Goal: Task Accomplishment & Management: Manage account settings

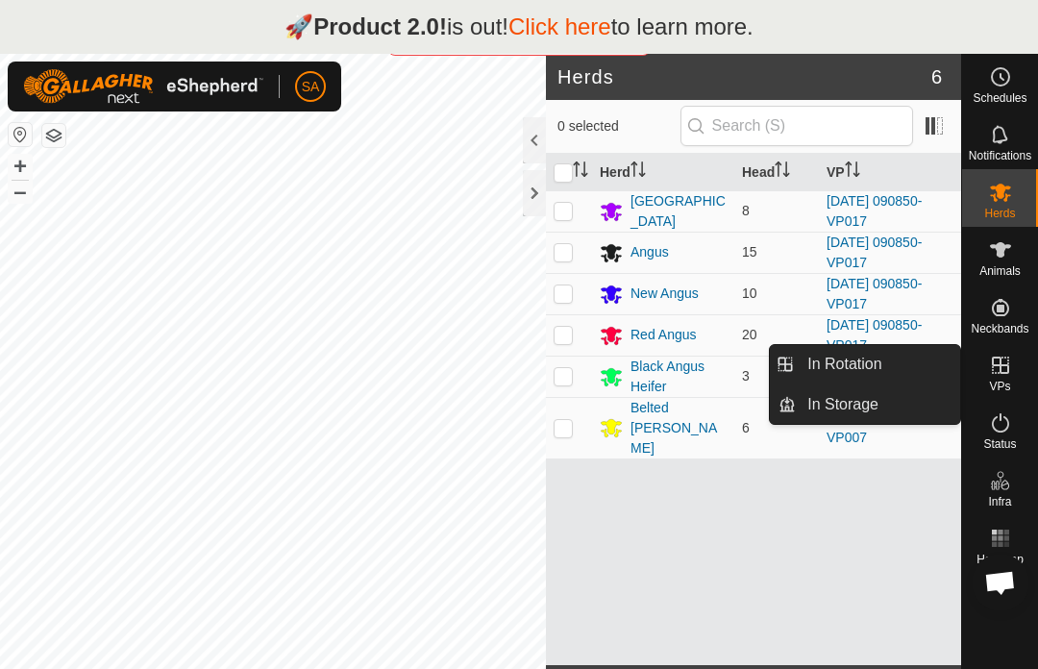
click at [526, 184] on div at bounding box center [534, 193] width 23 height 46
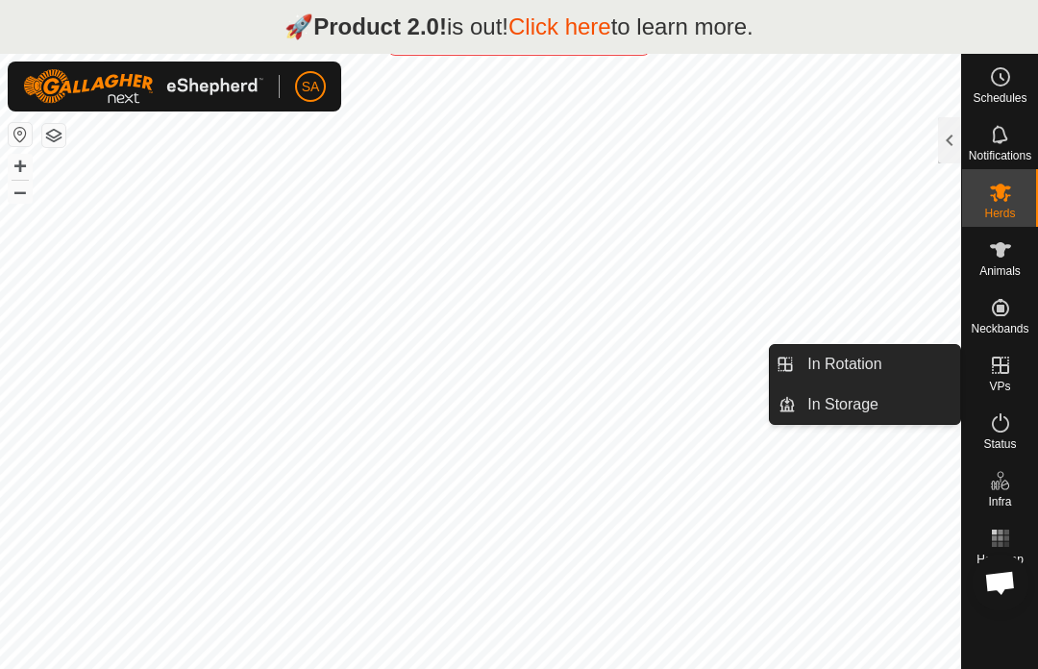
click at [863, 371] on span "In Rotation" at bounding box center [844, 364] width 74 height 23
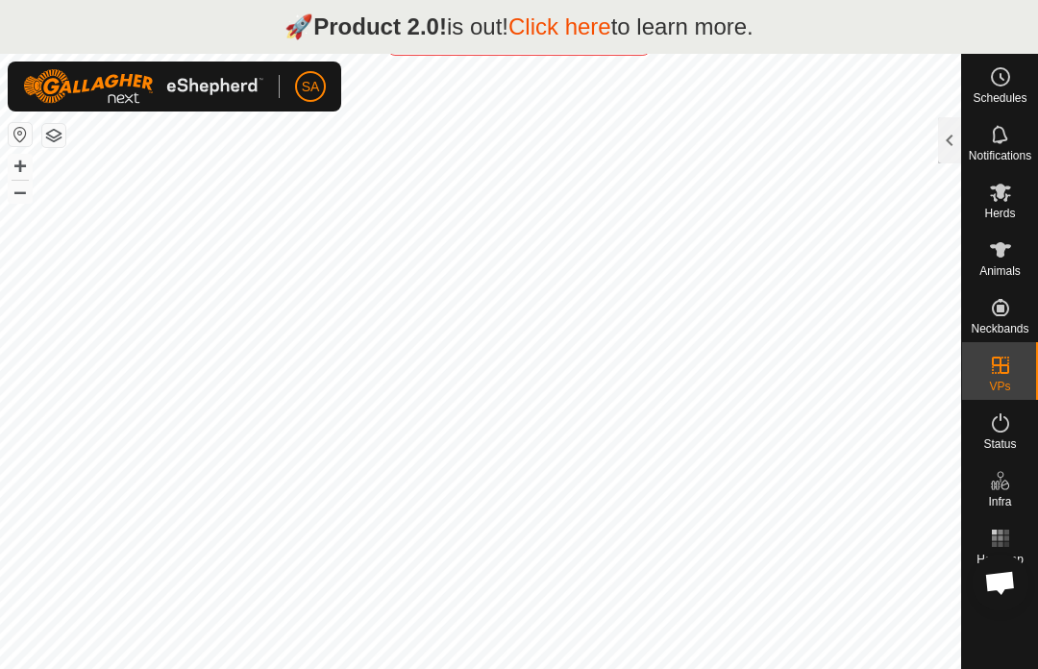
click at [949, 138] on div at bounding box center [949, 140] width 23 height 46
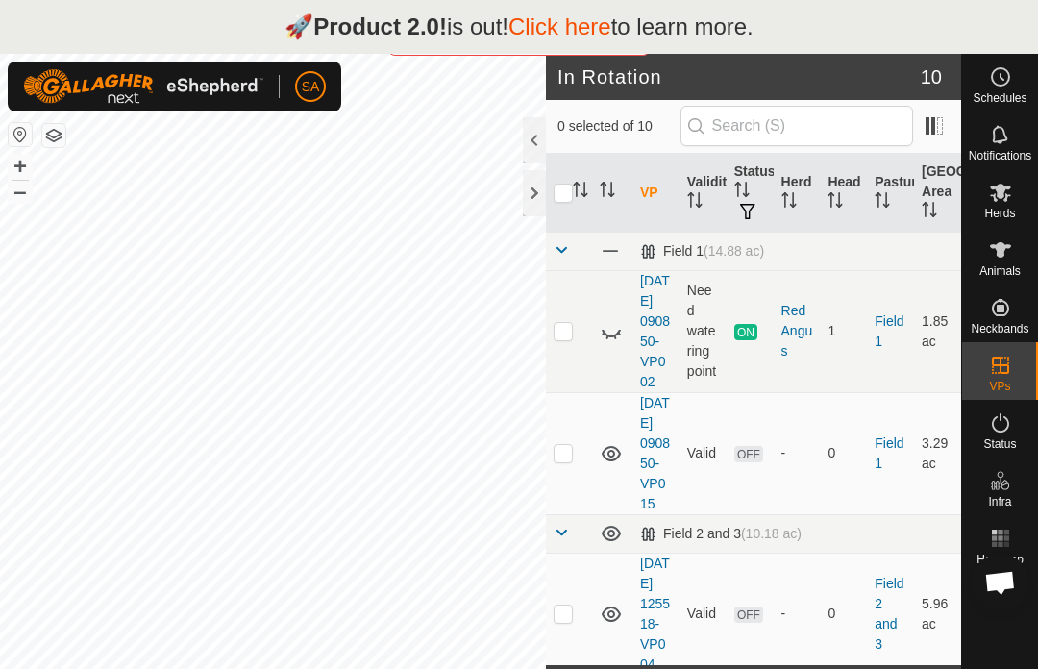
click at [49, 22] on div "🚀 Product 2.0! is out! Click here to learn more." at bounding box center [519, 27] width 1038 height 54
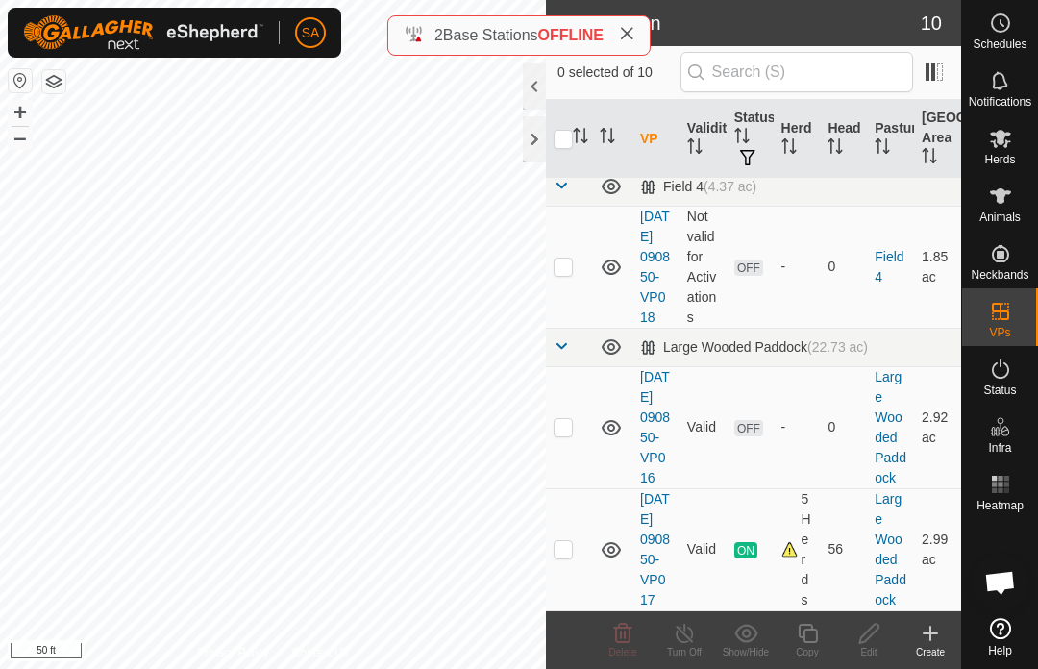
scroll to position [1102, 0]
click at [577, 540] on td at bounding box center [569, 549] width 46 height 122
checkbox input "true"
click at [820, 645] on div "Copy" at bounding box center [806, 652] width 61 height 14
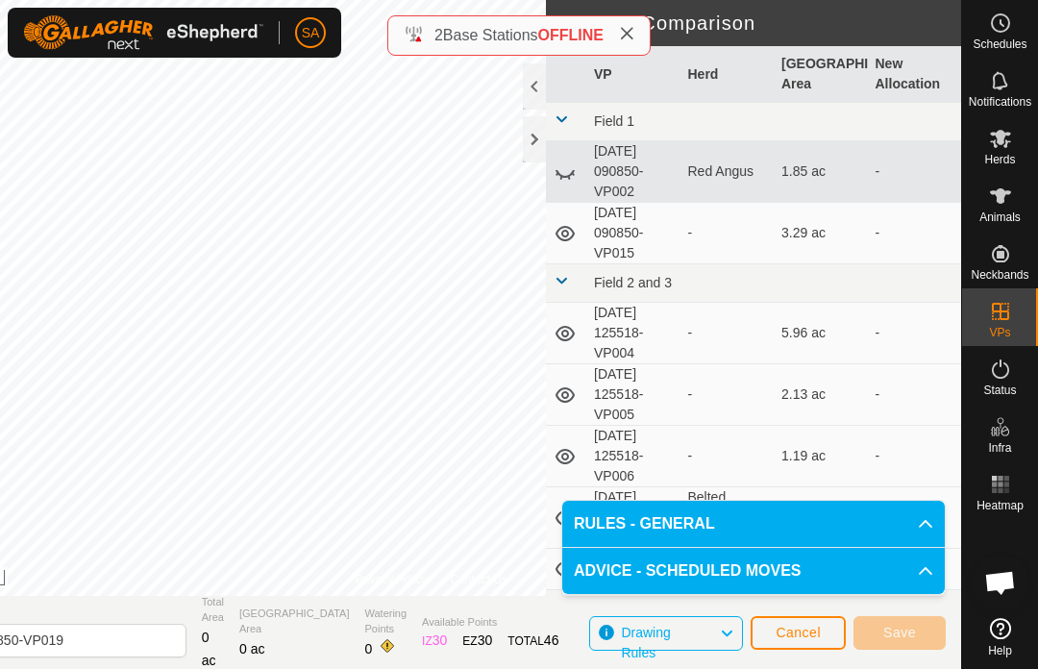
click at [802, 634] on span "Cancel" at bounding box center [797, 632] width 45 height 15
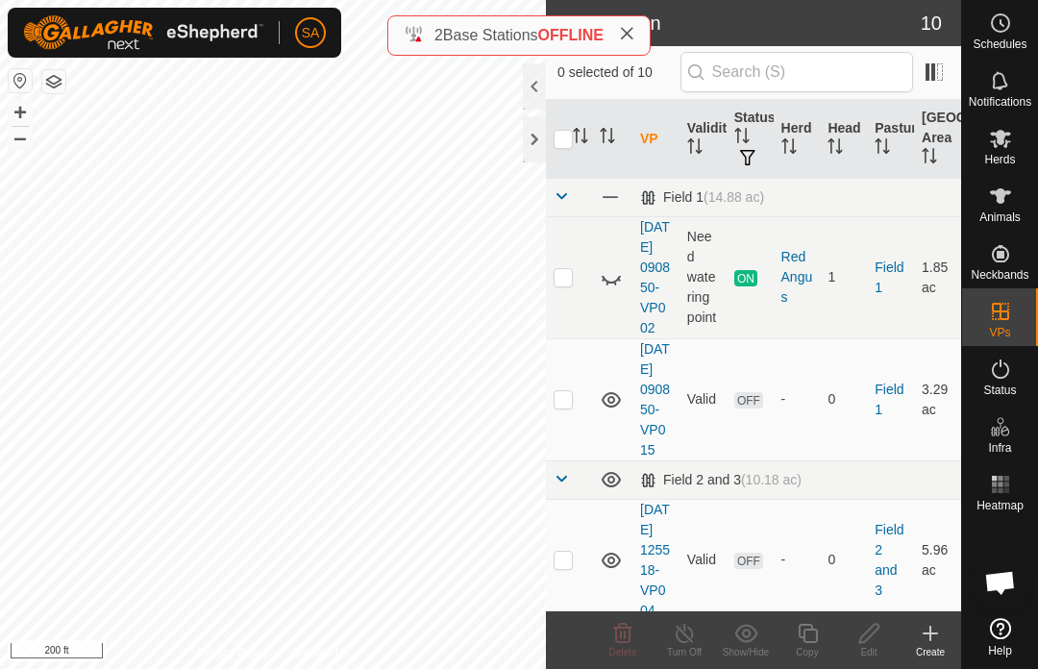
click at [542, 125] on div at bounding box center [534, 139] width 23 height 46
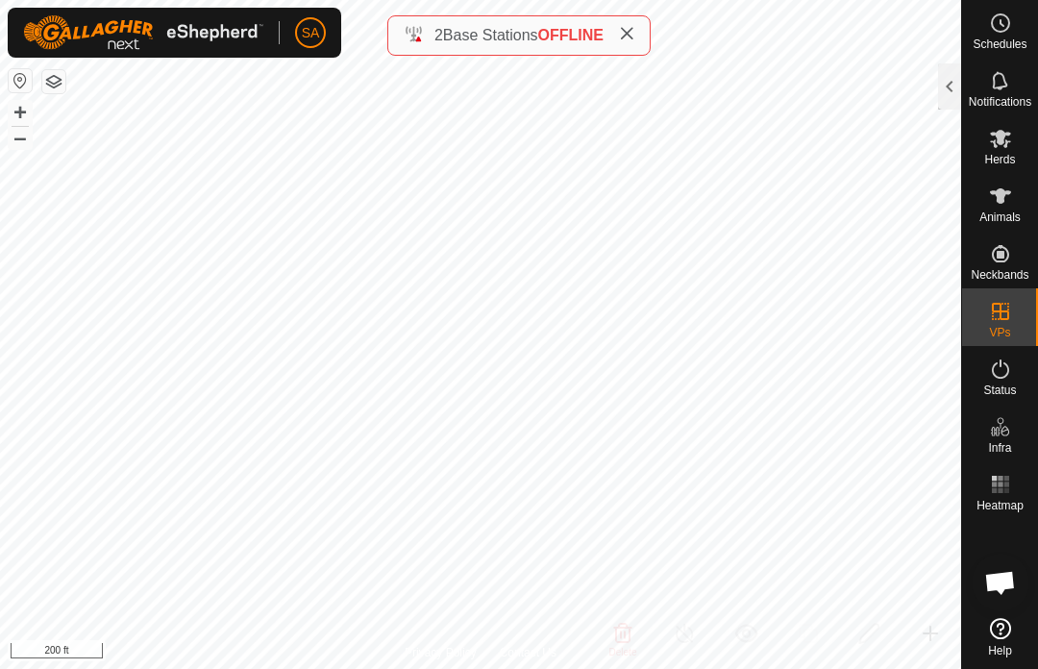
click at [938, 86] on div at bounding box center [949, 86] width 23 height 46
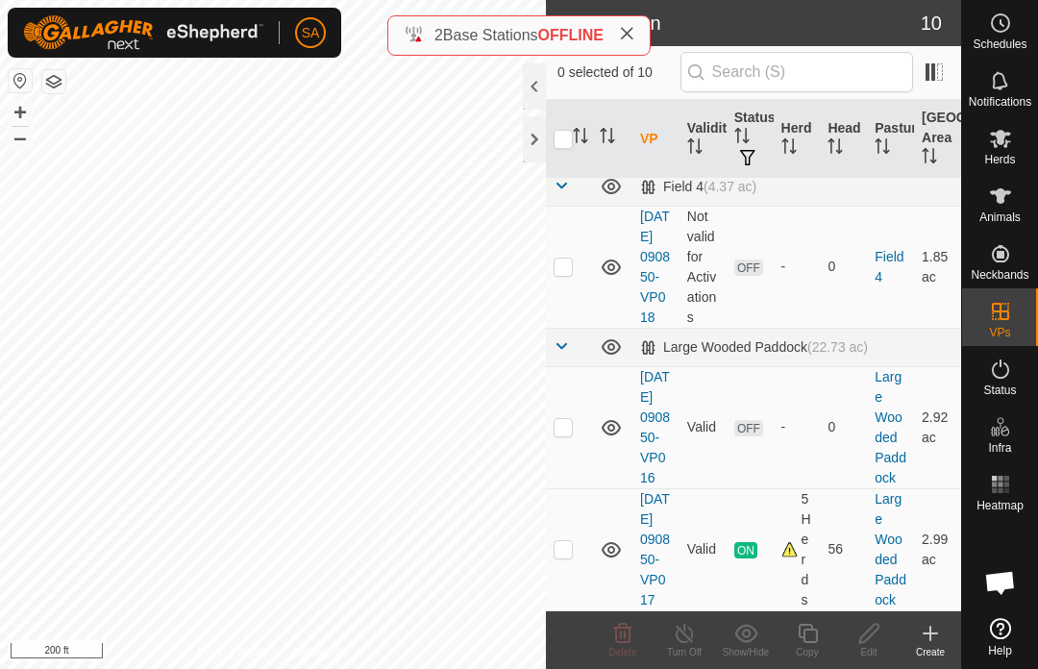
scroll to position [1102, 0]
click at [572, 547] on p-checkbox at bounding box center [562, 548] width 19 height 15
click at [572, 541] on p-checkbox at bounding box center [562, 548] width 19 height 15
checkbox input "false"
click at [564, 419] on p-checkbox at bounding box center [562, 426] width 19 height 15
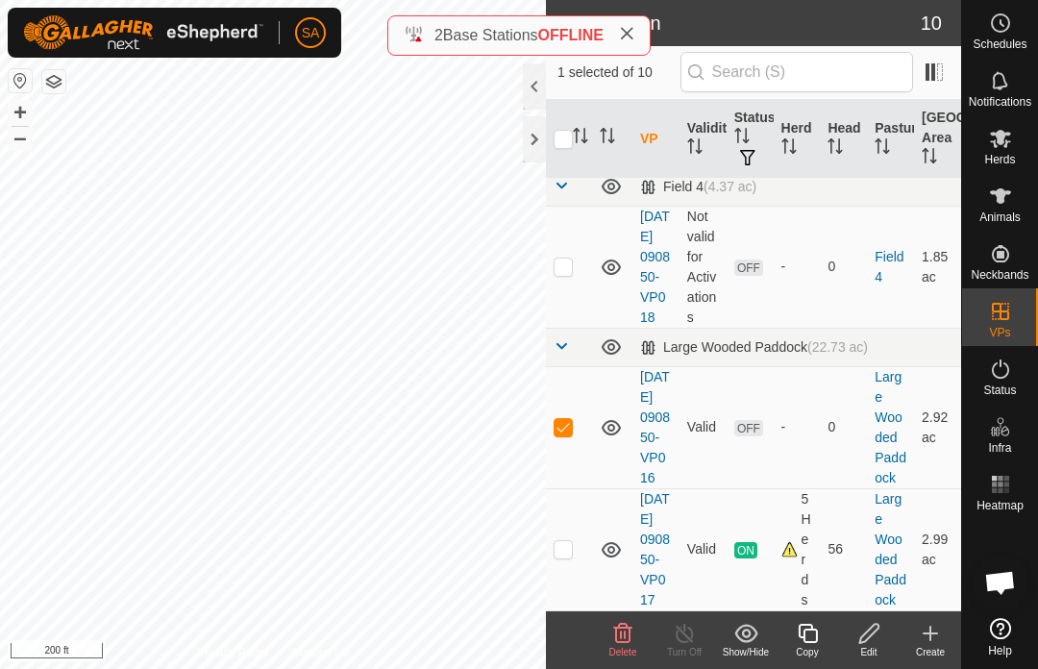
click at [566, 419] on p-checkbox at bounding box center [562, 426] width 19 height 15
checkbox input "false"
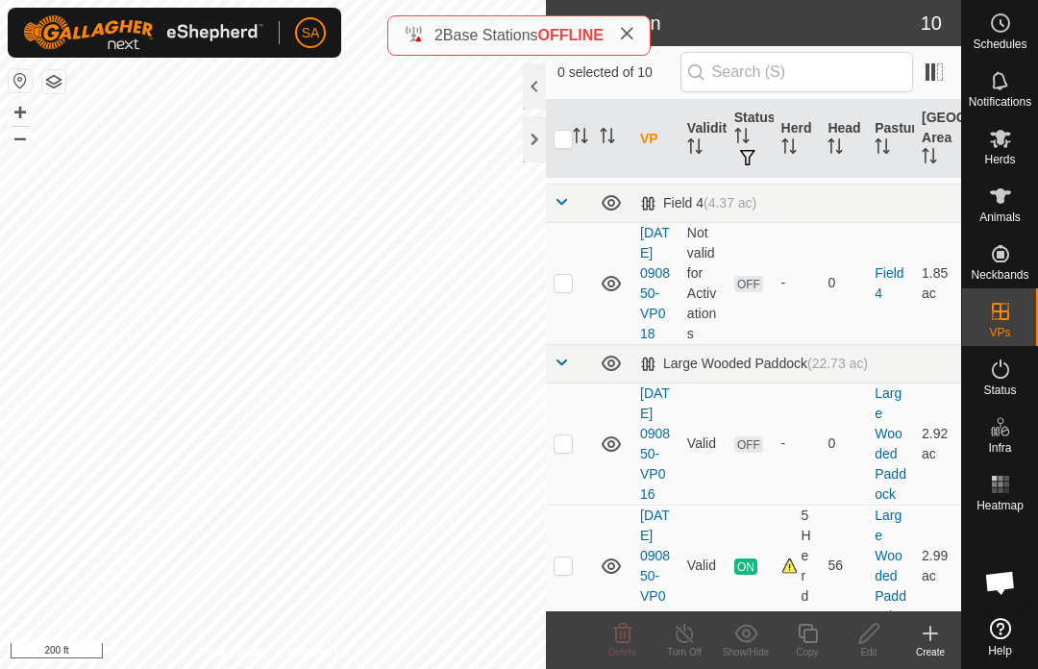
scroll to position [878, 0]
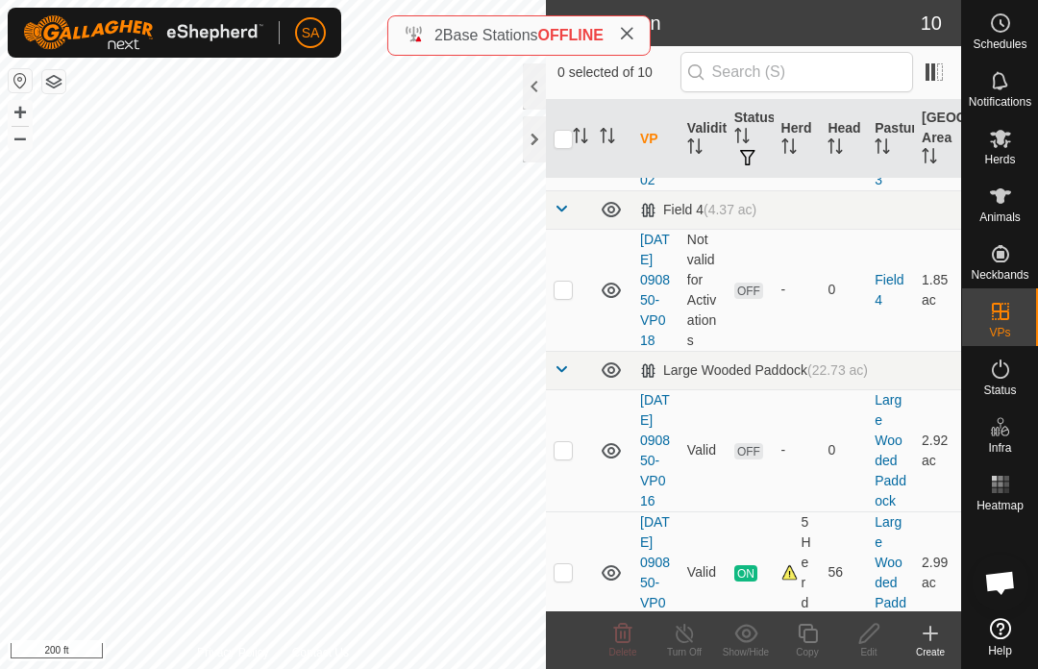
click at [571, 297] on p-checkbox at bounding box center [562, 289] width 19 height 15
checkbox input "true"
click at [813, 649] on div "Copy" at bounding box center [806, 652] width 61 height 14
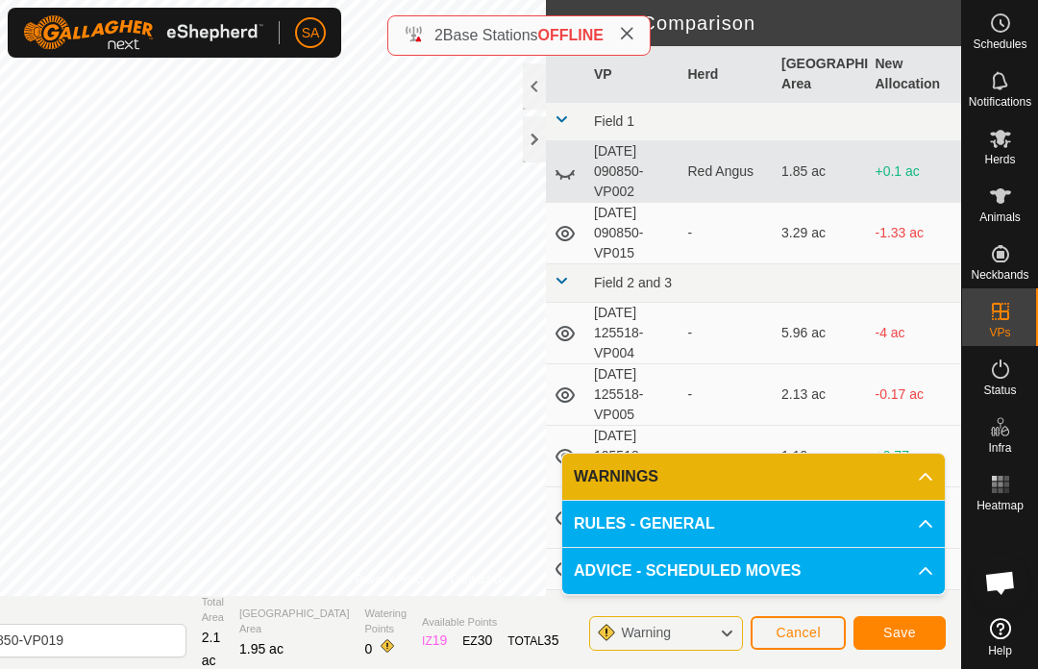
click at [900, 626] on span "Save" at bounding box center [899, 632] width 33 height 15
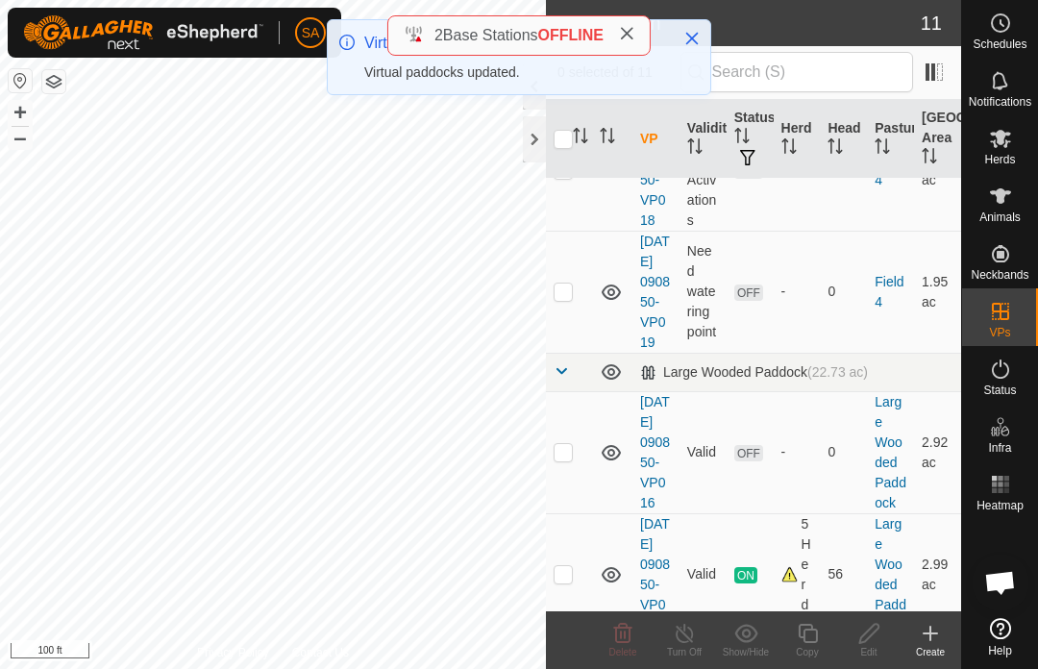
scroll to position [1004, 0]
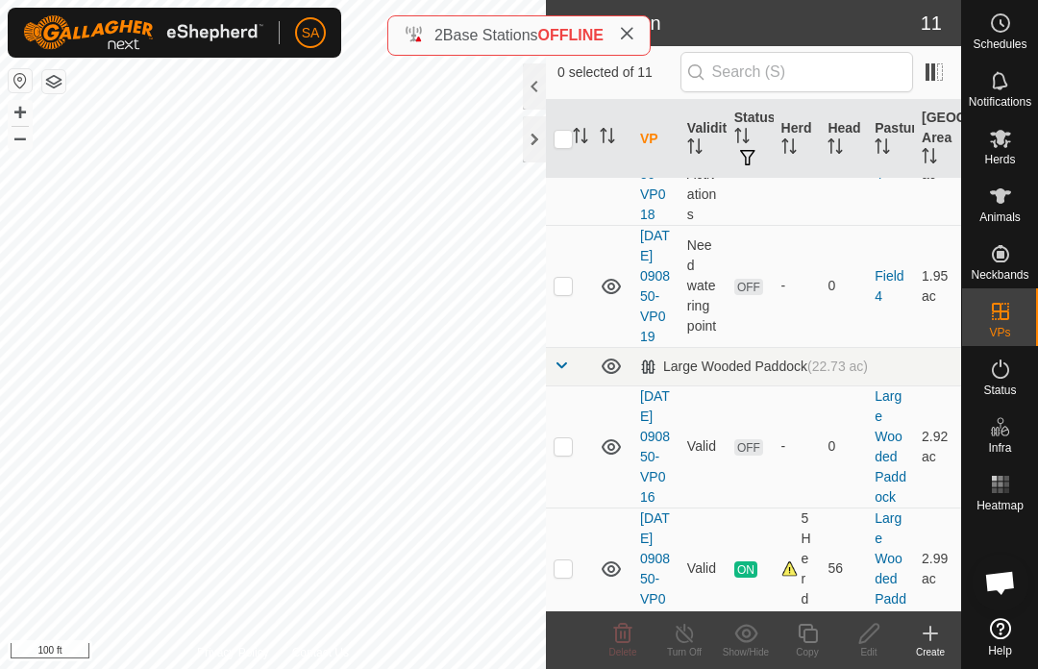
click at [564, 171] on p-checkbox at bounding box center [562, 163] width 19 height 15
click at [558, 171] on p-checkbox at bounding box center [562, 163] width 19 height 15
checkbox input "false"
click at [1004, 148] on icon at bounding box center [1000, 138] width 23 height 23
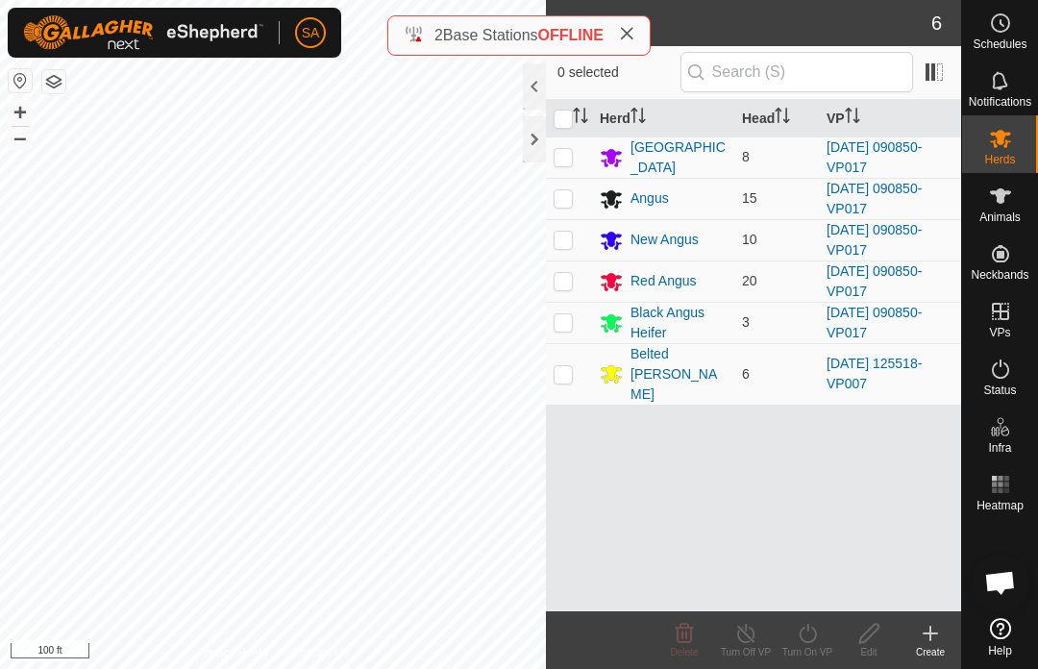
click at [565, 157] on p-checkbox at bounding box center [562, 156] width 19 height 15
checkbox input "true"
click at [561, 193] on p-checkbox at bounding box center [562, 197] width 19 height 15
checkbox input "true"
click at [562, 235] on p-checkbox at bounding box center [562, 239] width 19 height 15
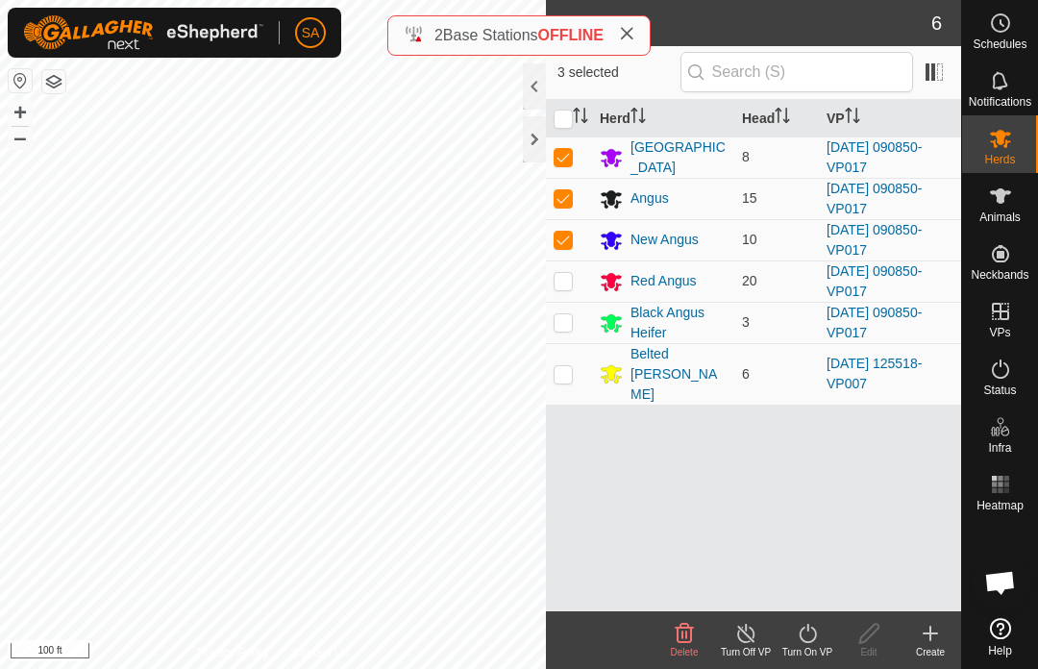
checkbox input "true"
click at [568, 281] on p-checkbox at bounding box center [562, 280] width 19 height 15
checkbox input "true"
click at [557, 324] on p-checkbox at bounding box center [562, 321] width 19 height 15
checkbox input "true"
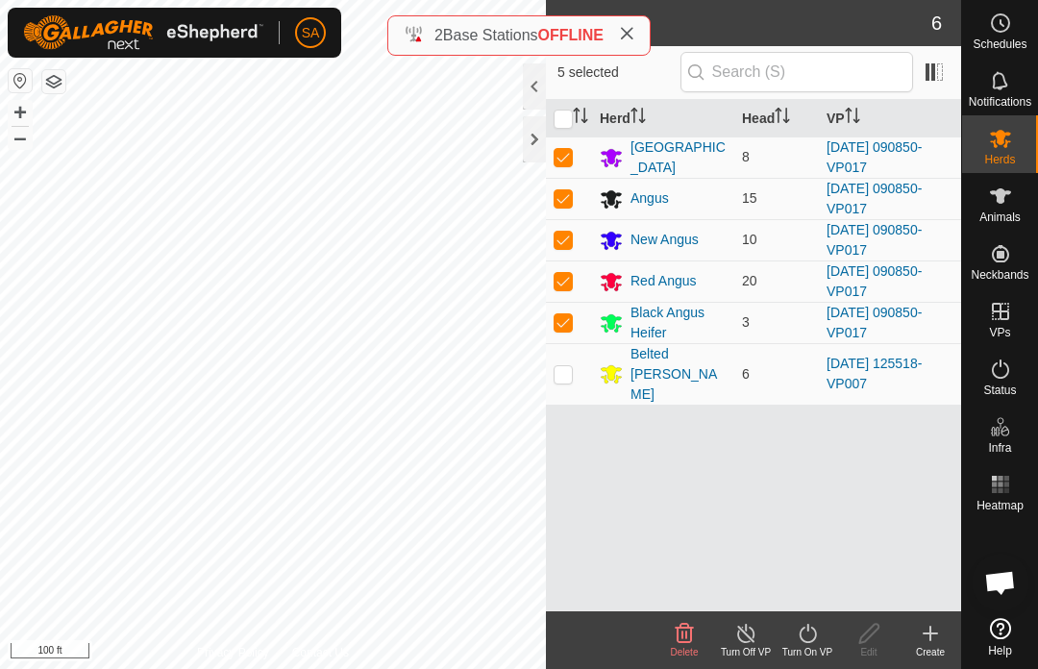
click at [814, 639] on icon at bounding box center [807, 633] width 17 height 19
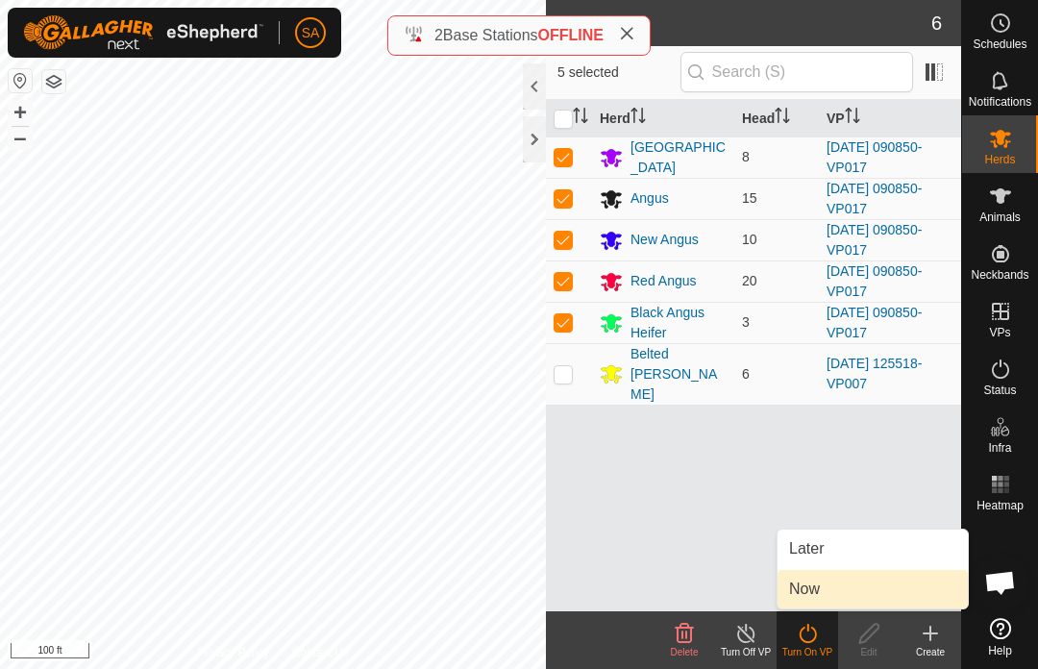
click at [857, 584] on link "Now" at bounding box center [872, 589] width 190 height 38
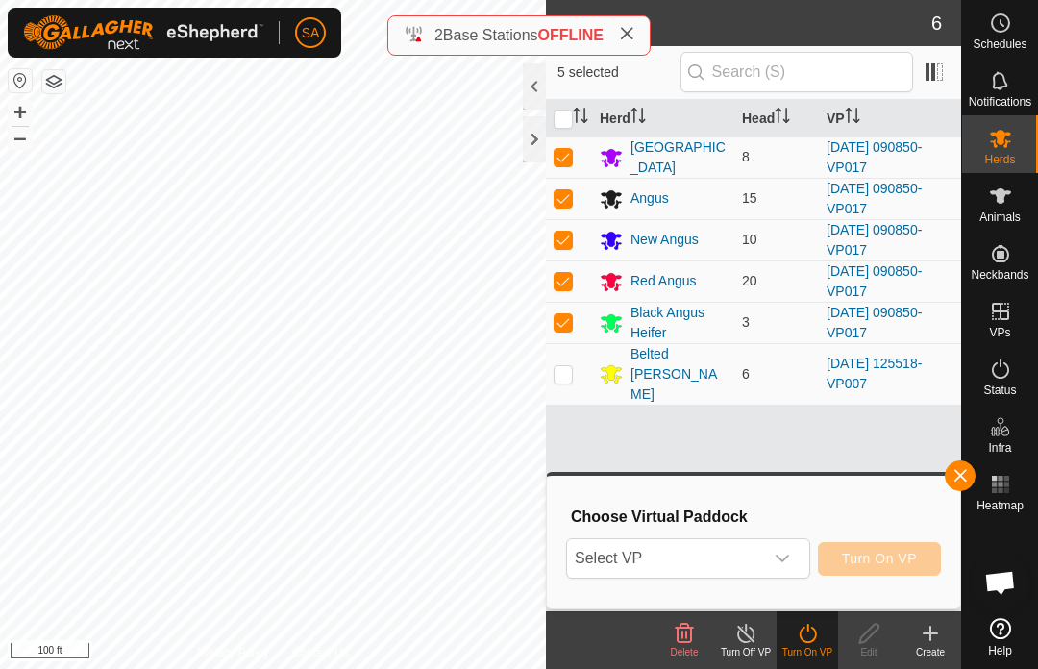
click at [787, 551] on icon "dropdown trigger" at bounding box center [781, 558] width 15 height 15
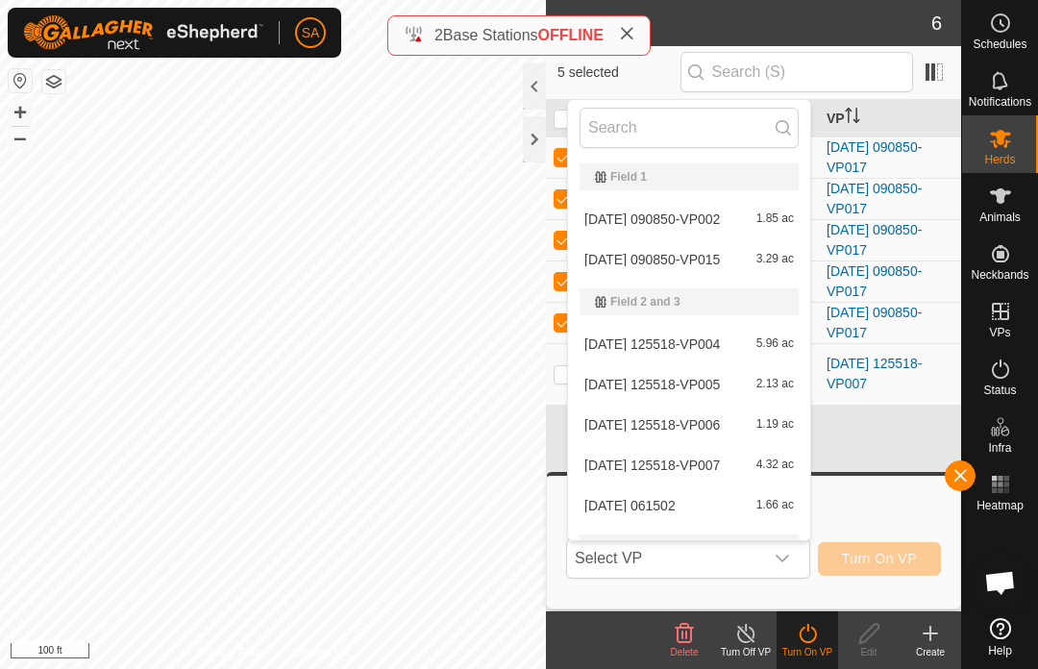
click at [528, 135] on div at bounding box center [534, 139] width 23 height 46
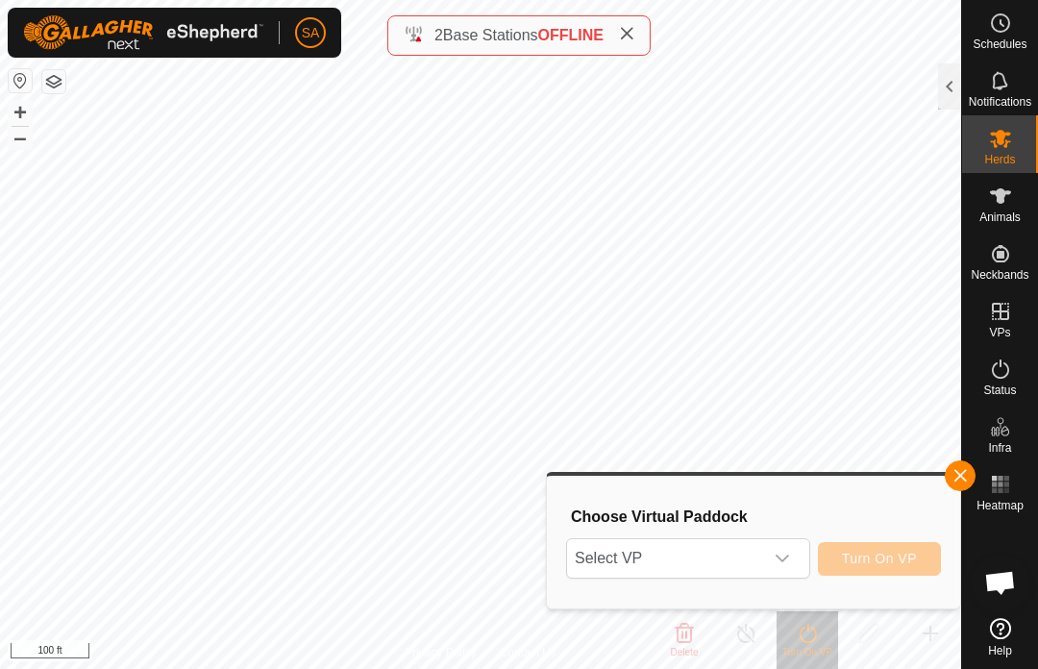
click at [963, 467] on button "button" at bounding box center [960, 475] width 31 height 31
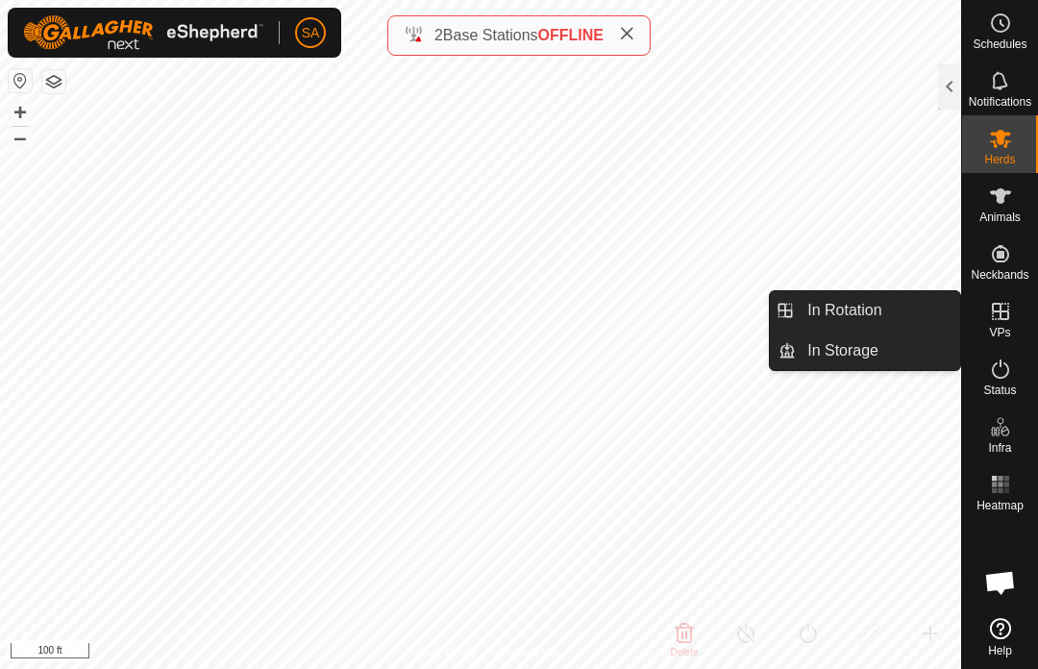
click at [896, 309] on link "In Rotation" at bounding box center [878, 310] width 164 height 38
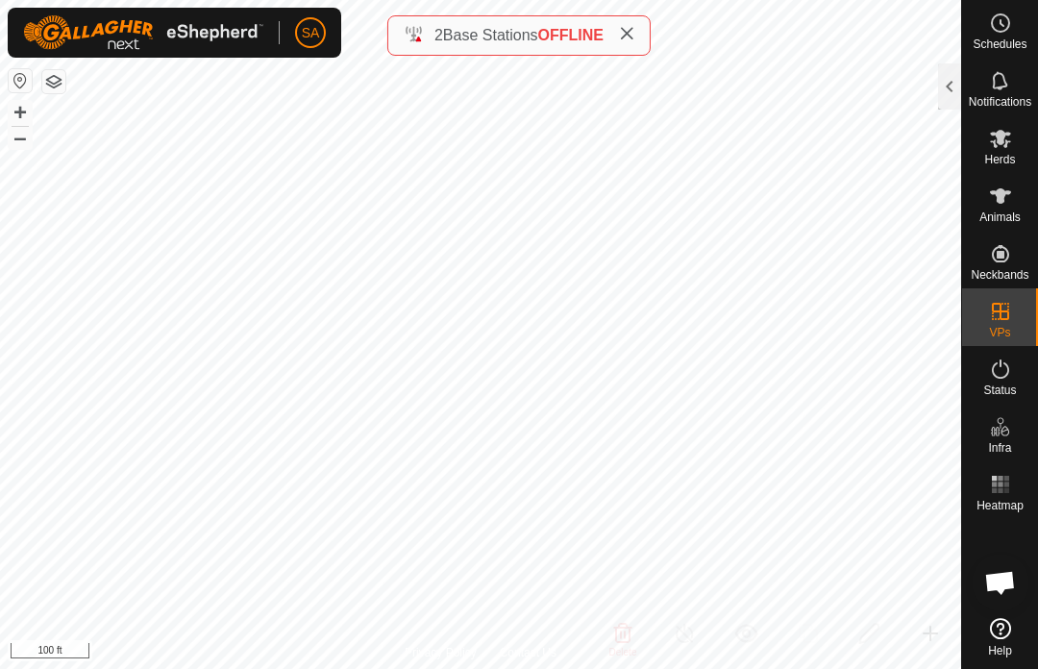
click at [943, 81] on div at bounding box center [949, 86] width 23 height 46
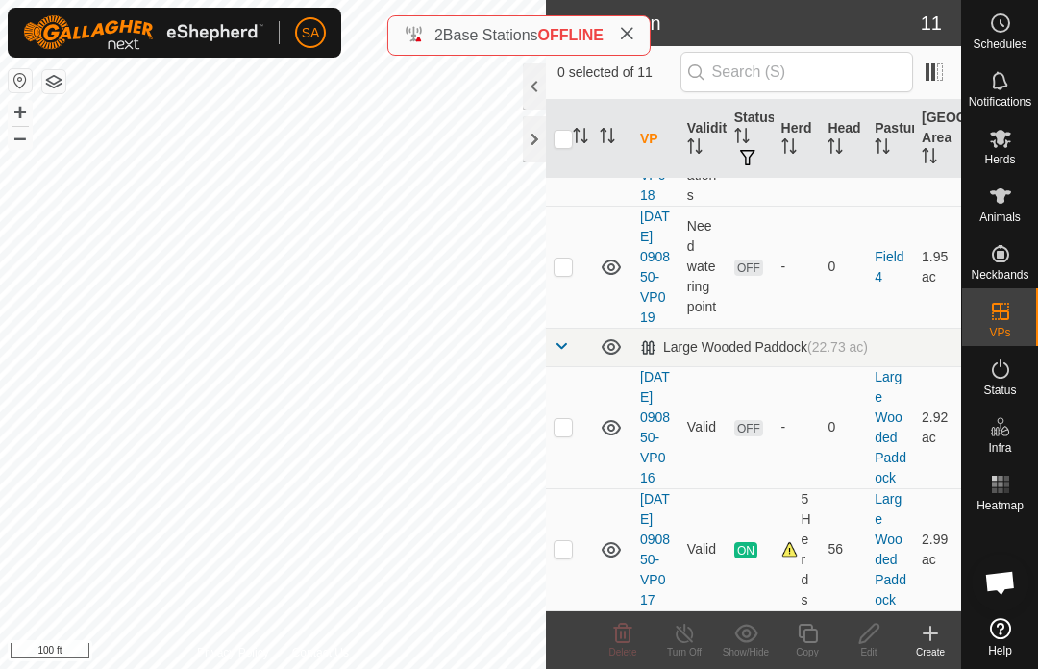
scroll to position [1244, 0]
click at [571, 541] on p-checkbox at bounding box center [562, 548] width 19 height 15
checkbox input "true"
click at [807, 626] on icon at bounding box center [808, 633] width 24 height 23
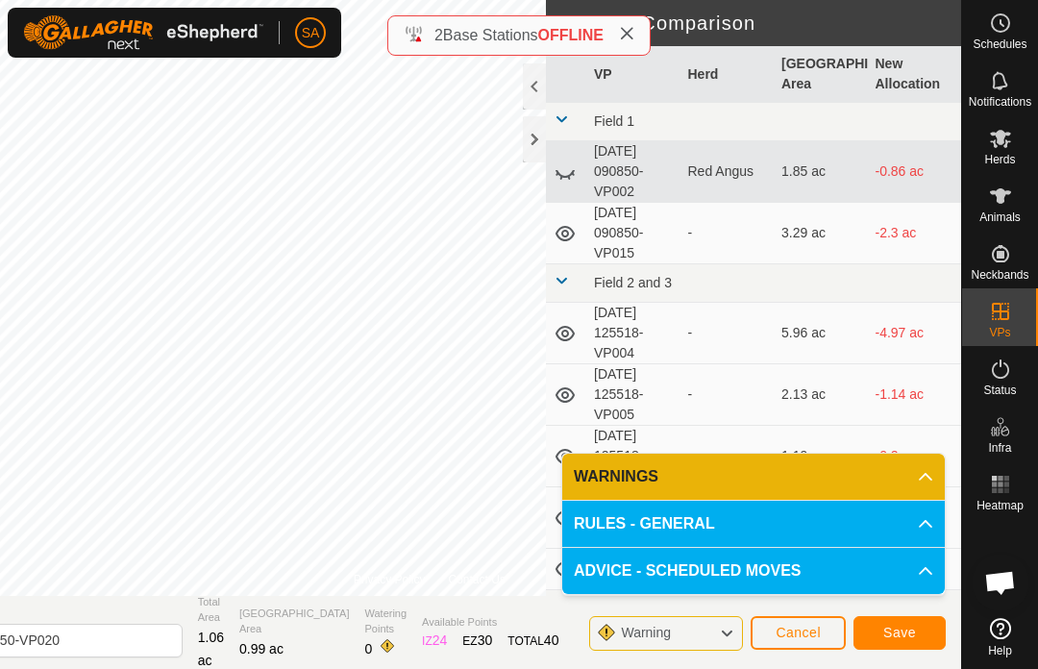
click at [900, 634] on span "Save" at bounding box center [899, 632] width 33 height 15
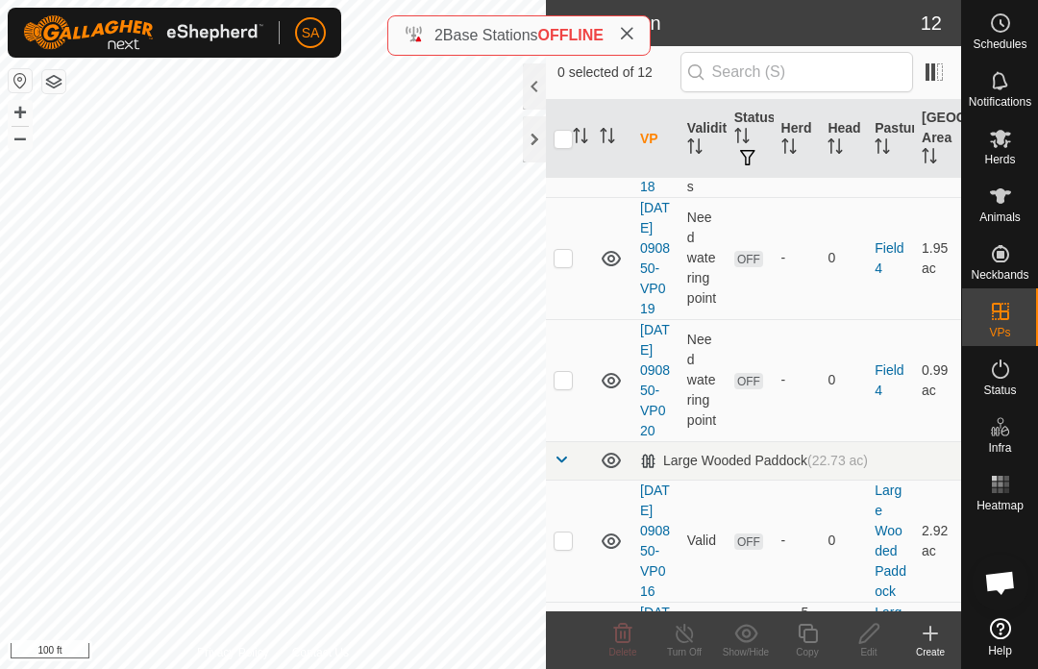
scroll to position [1096, 0]
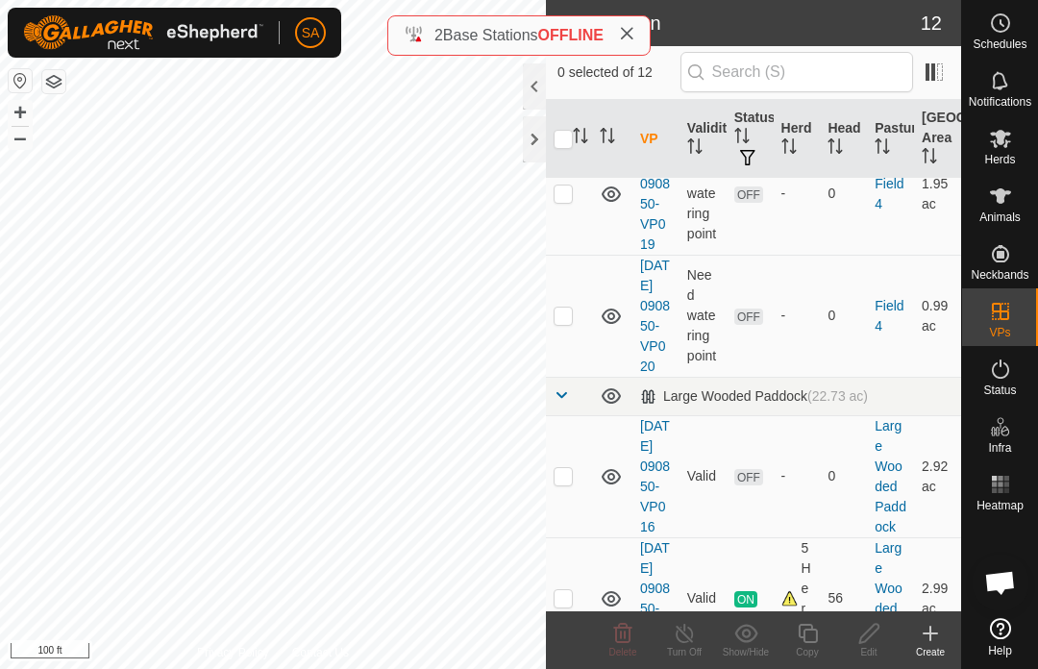
click at [574, 255] on td at bounding box center [569, 194] width 46 height 122
click at [562, 201] on p-checkbox at bounding box center [562, 192] width 19 height 15
checkbox input "false"
click at [562, 79] on p-checkbox at bounding box center [562, 70] width 19 height 15
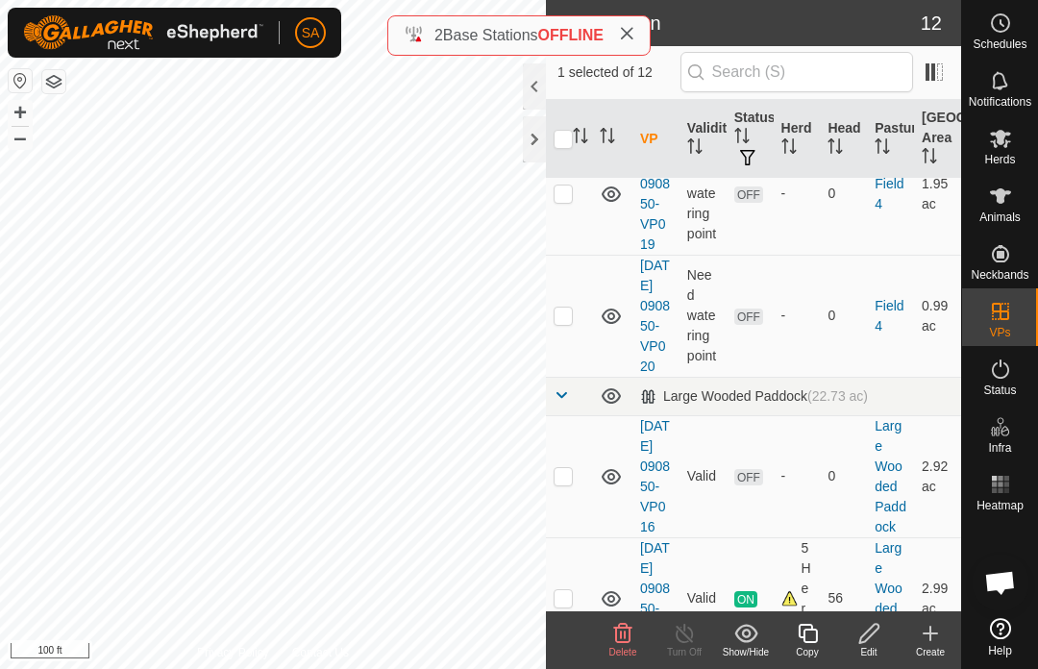
checkbox input "false"
click at [562, 323] on p-checkbox at bounding box center [562, 314] width 19 height 15
checkbox input "true"
click at [996, 149] on icon at bounding box center [1000, 138] width 23 height 23
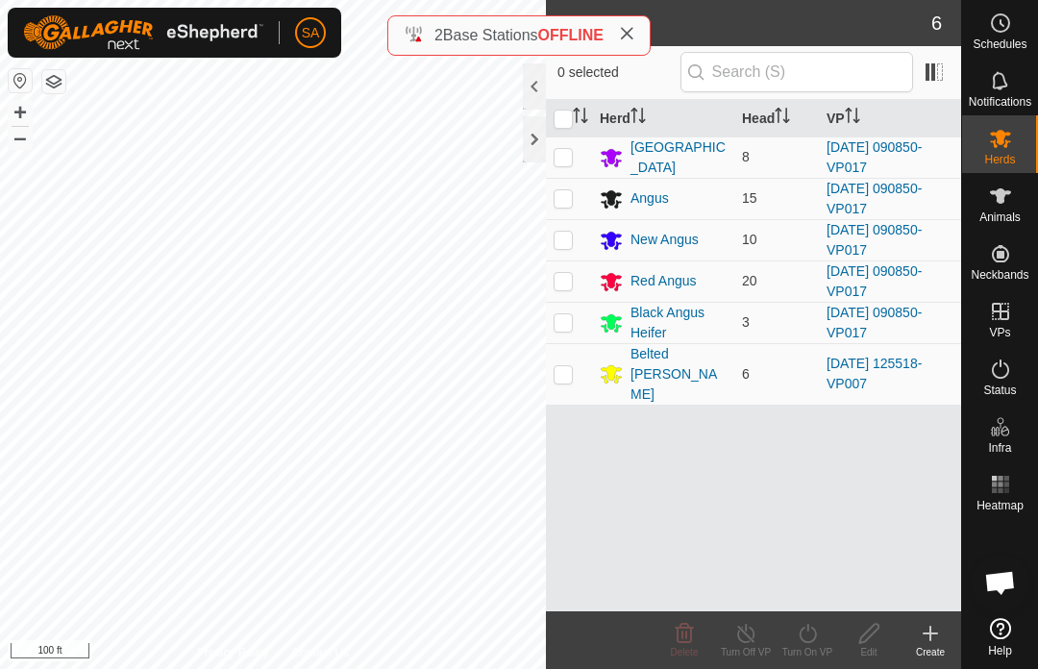
click at [568, 121] on input "checkbox" at bounding box center [562, 119] width 19 height 19
checkbox input "true"
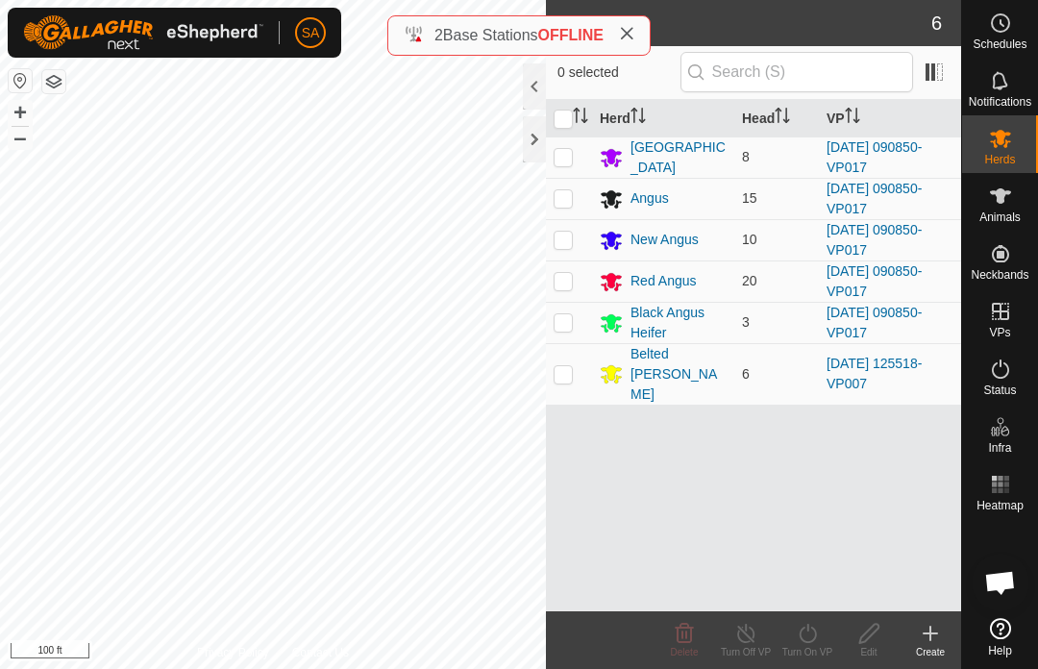
checkbox input "true"
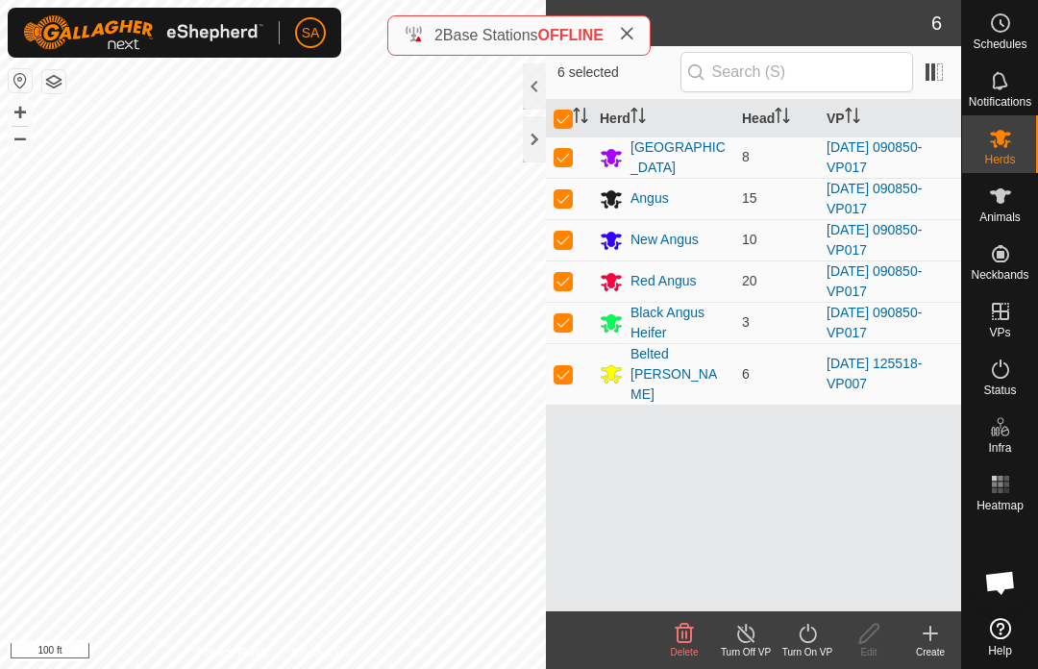
click at [570, 366] on p-checkbox at bounding box center [562, 373] width 19 height 15
checkbox input "false"
click at [818, 648] on div "Turn On VP" at bounding box center [806, 652] width 61 height 14
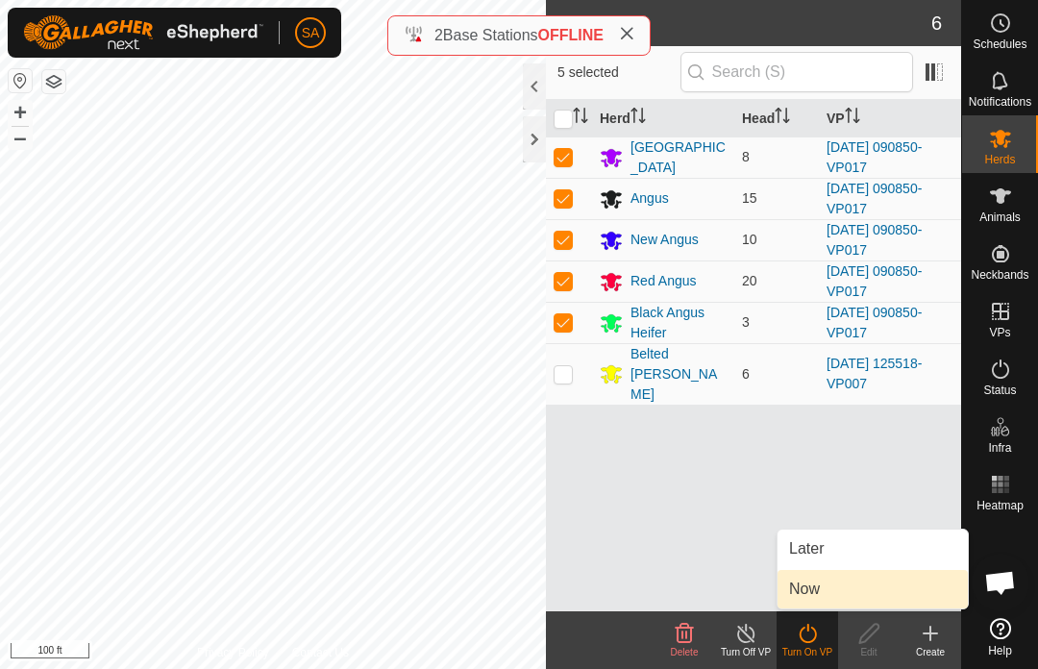
click at [843, 579] on link "Now" at bounding box center [872, 589] width 190 height 38
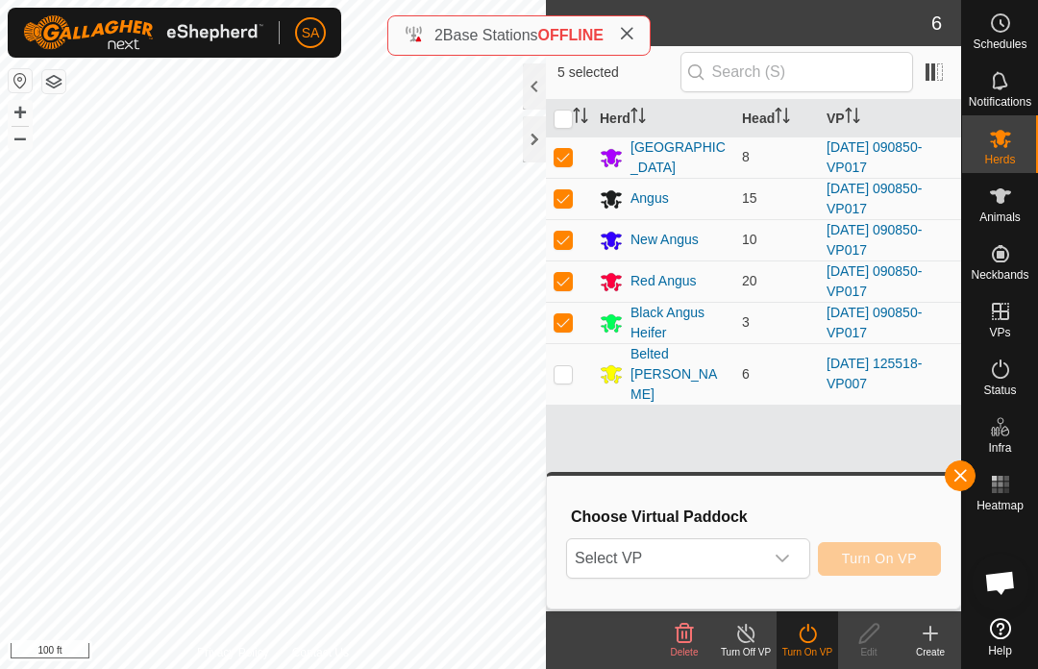
click at [790, 558] on div "dropdown trigger" at bounding box center [782, 558] width 38 height 38
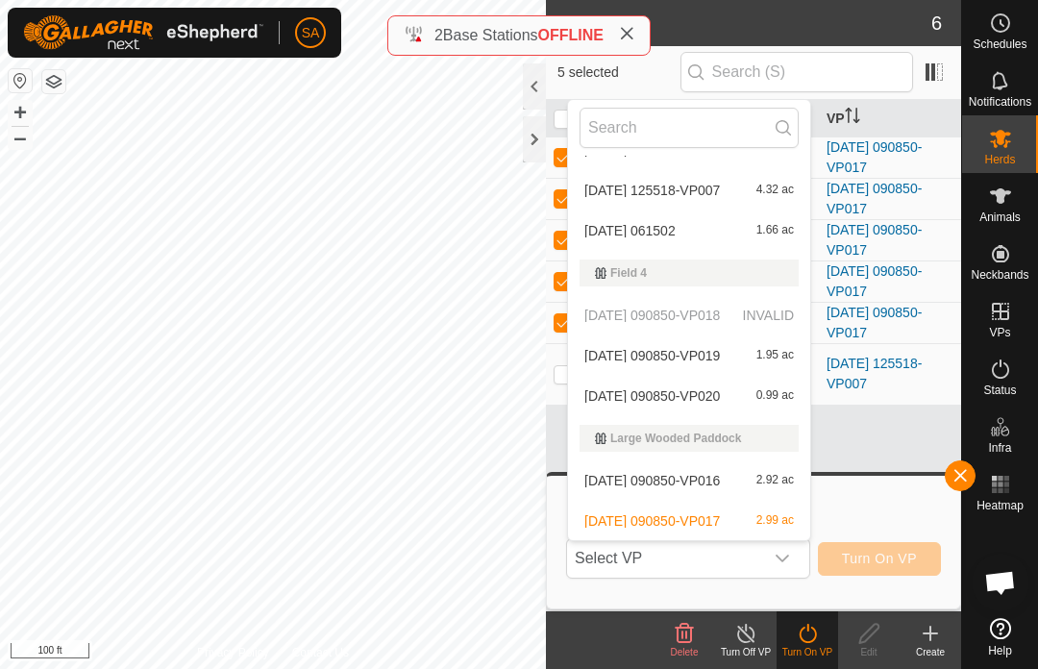
scroll to position [275, 0]
click at [783, 479] on span "2.92 ac" at bounding box center [774, 480] width 37 height 13
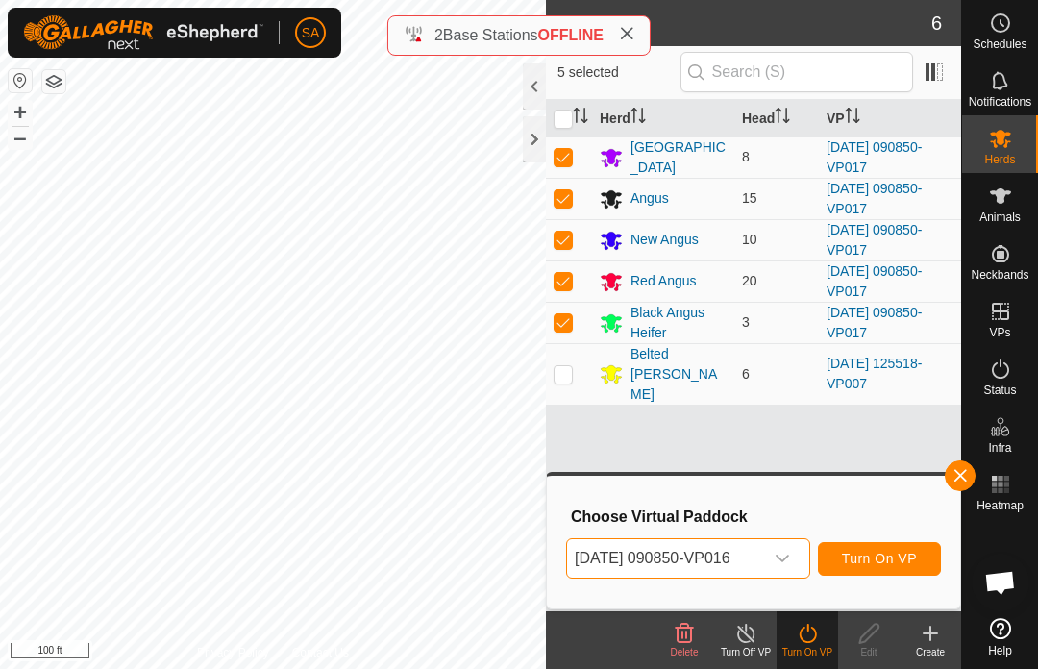
click at [790, 561] on icon "dropdown trigger" at bounding box center [781, 558] width 15 height 15
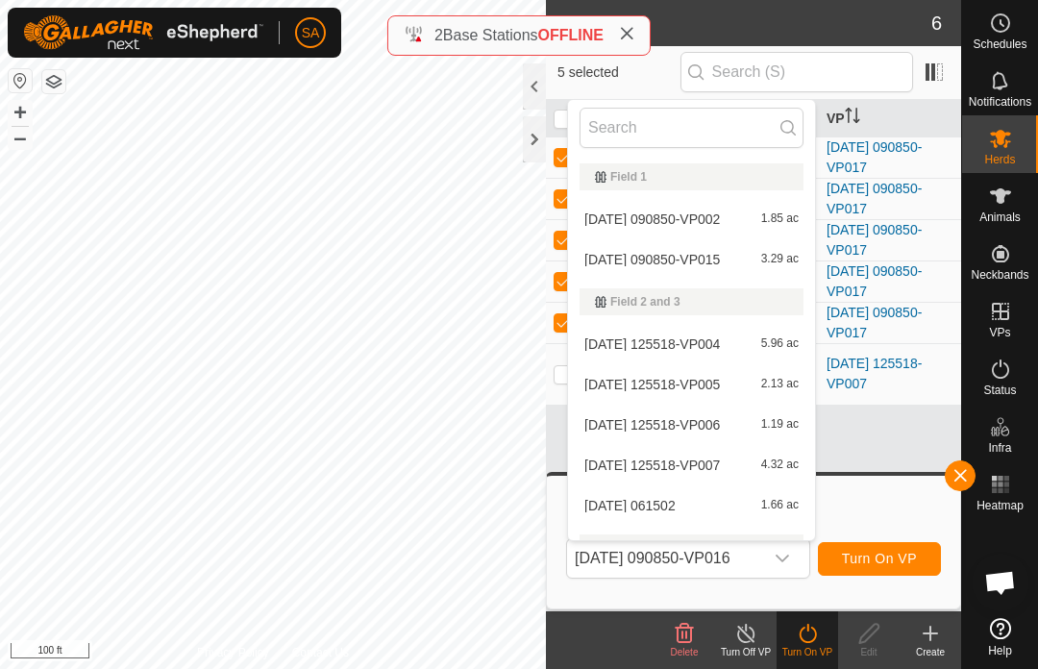
scroll to position [234, 0]
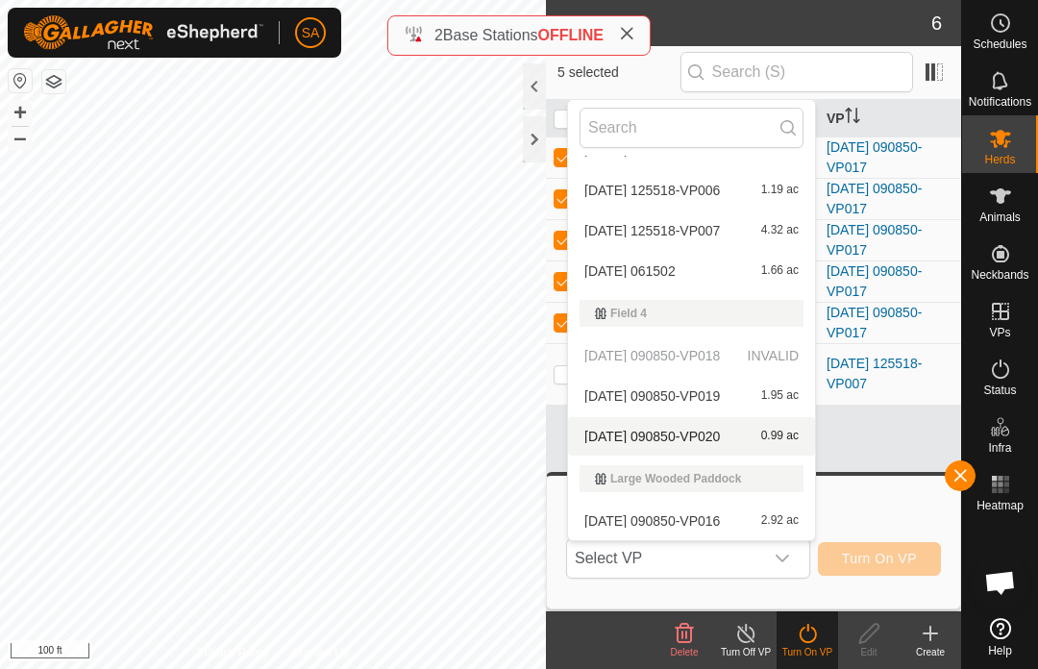
click at [796, 432] on span "0.99 ac" at bounding box center [779, 436] width 37 height 13
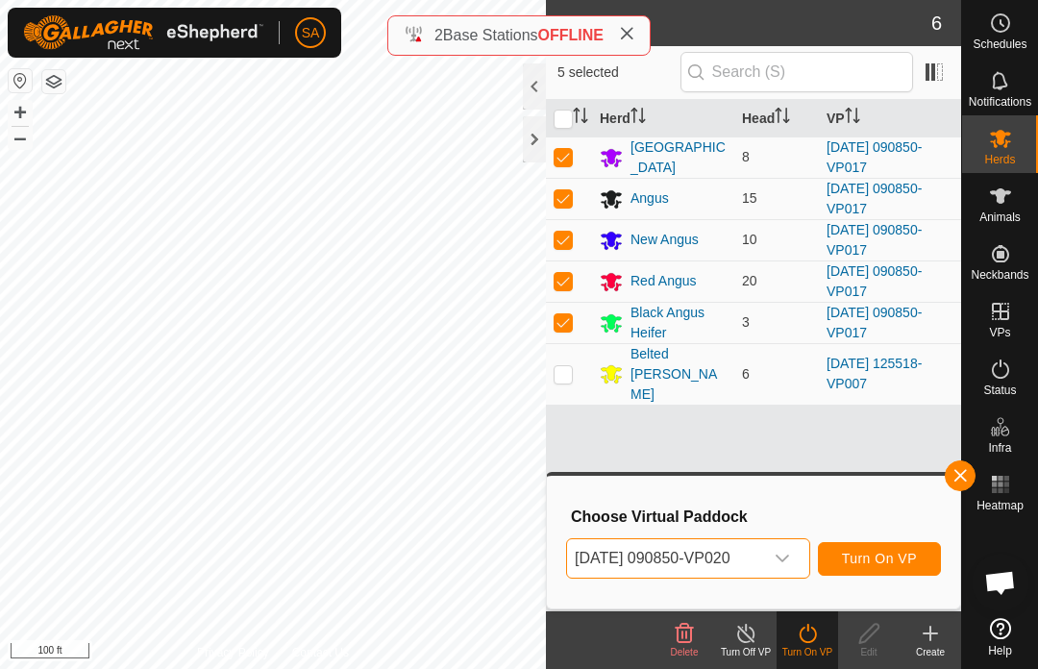
click at [894, 556] on span "Turn On VP" at bounding box center [879, 558] width 75 height 15
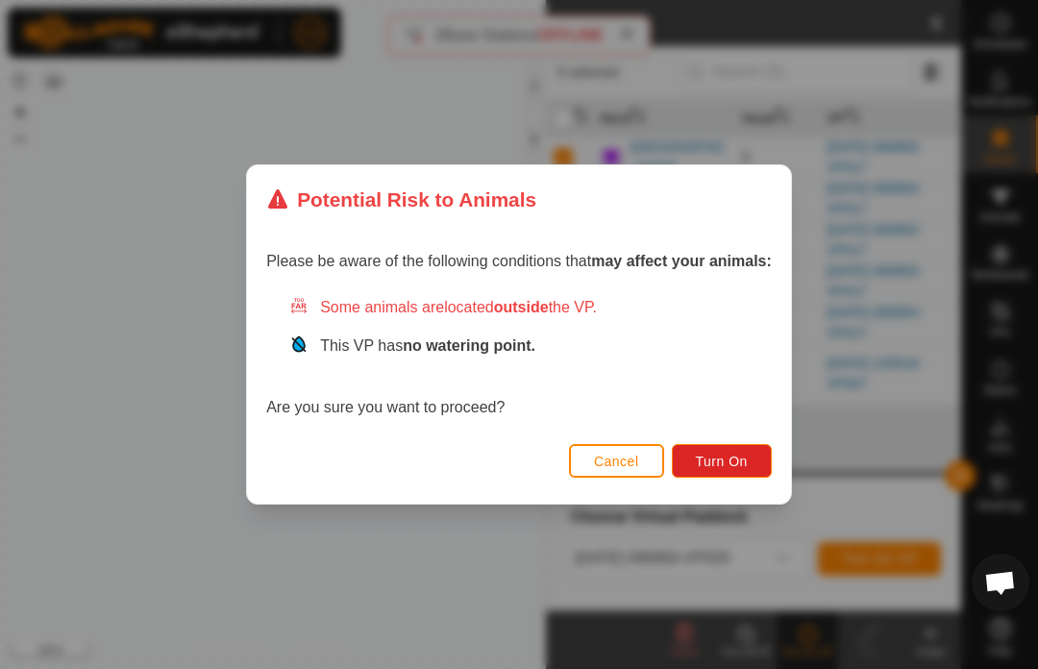
click at [737, 459] on span "Turn On" at bounding box center [722, 461] width 52 height 15
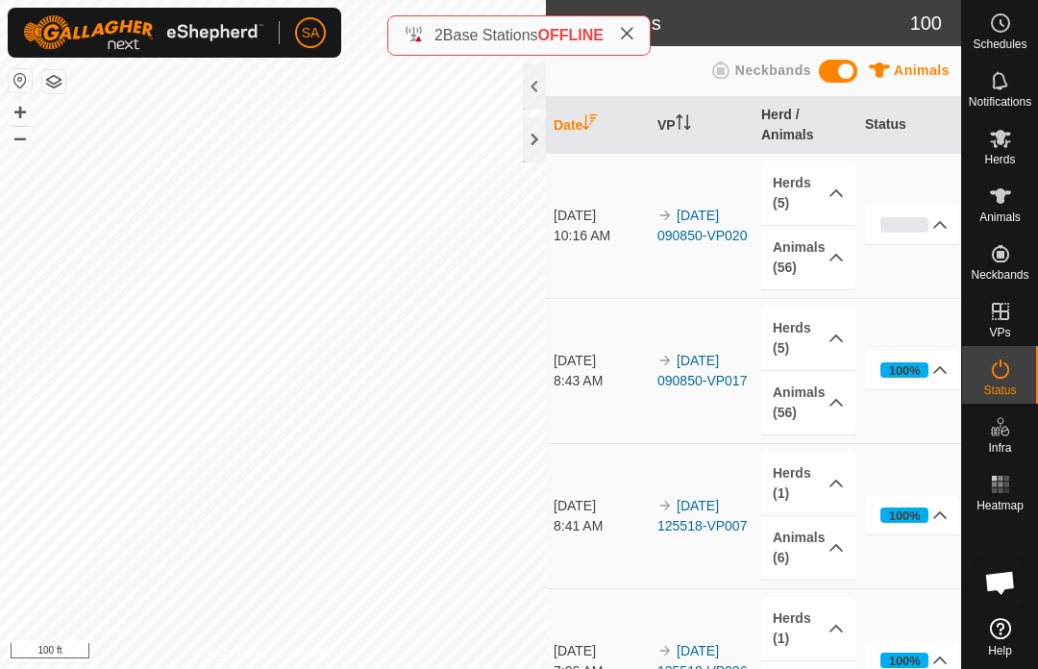
click at [684, 24] on button "Close" at bounding box center [691, 36] width 27 height 27
click at [1009, 154] on span "Herds" at bounding box center [999, 160] width 31 height 12
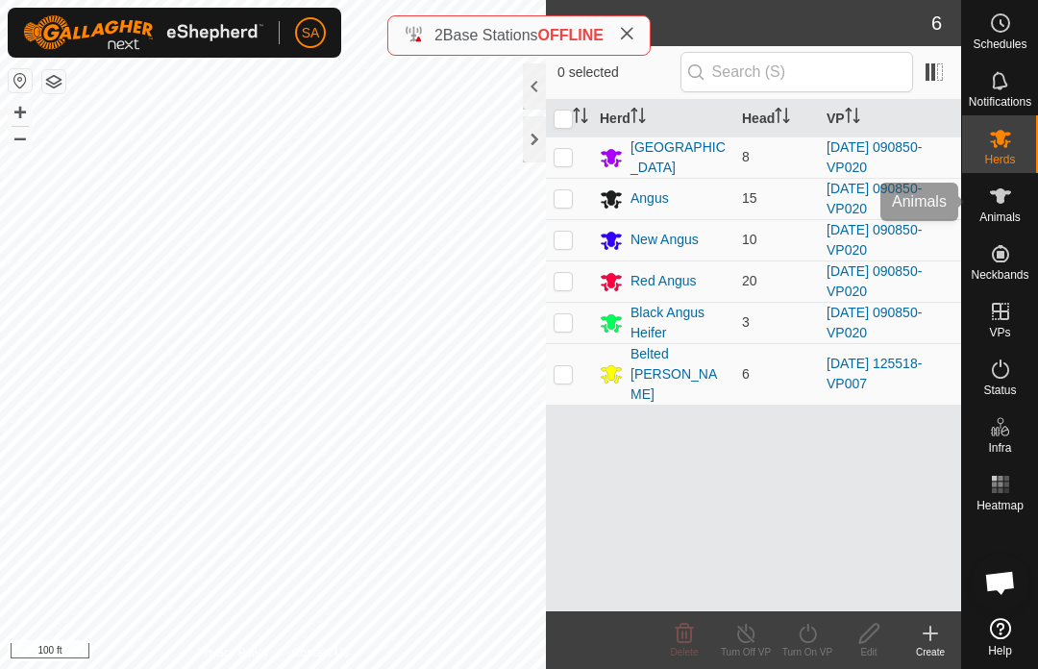
click at [1014, 208] on es-animals-svg-icon at bounding box center [1000, 196] width 35 height 31
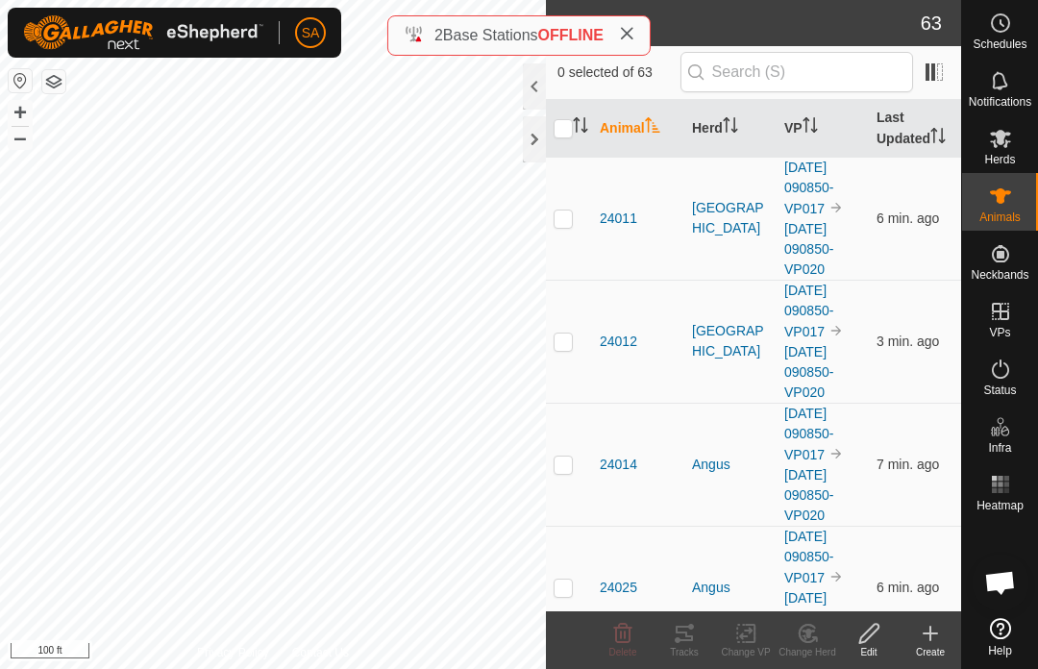
click at [676, 280] on td "24011" at bounding box center [638, 218] width 92 height 123
click at [804, 70] on input "text" at bounding box center [796, 72] width 233 height 40
type input "24109"
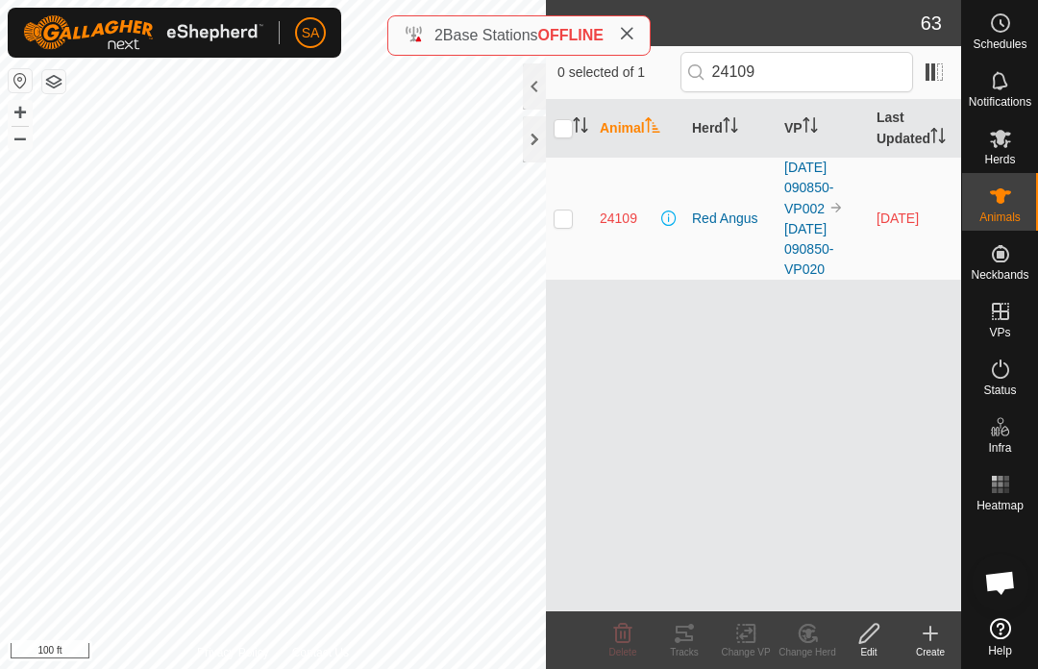
click at [620, 210] on span "24109" at bounding box center [618, 219] width 37 height 20
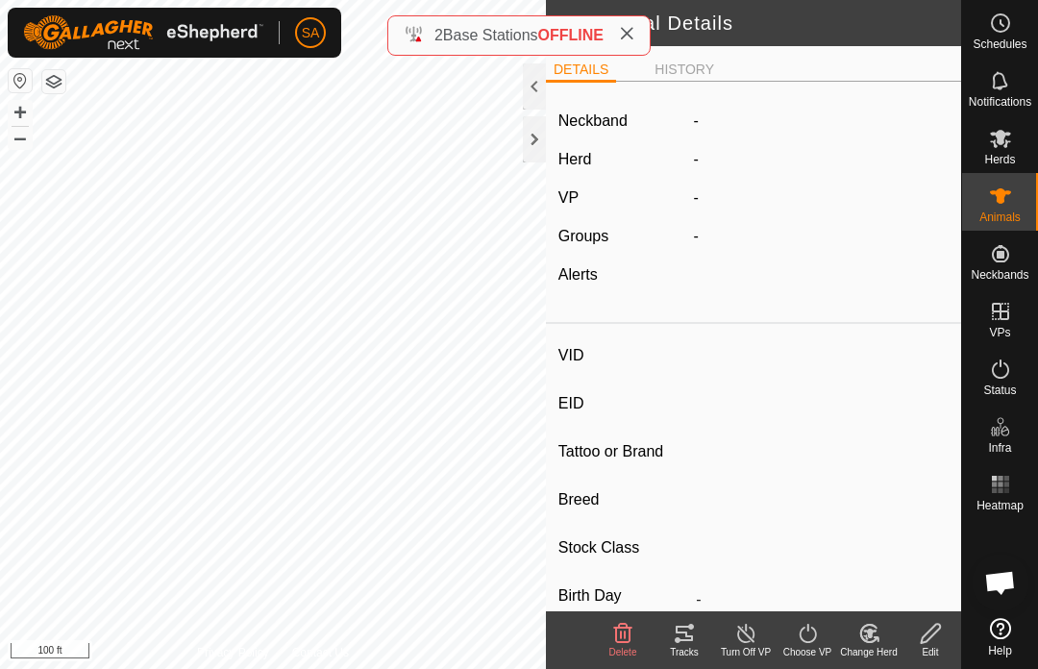
type input "24109"
type input "840003288551220"
type input "24109"
type input "Red Angus"
type input "Cow"
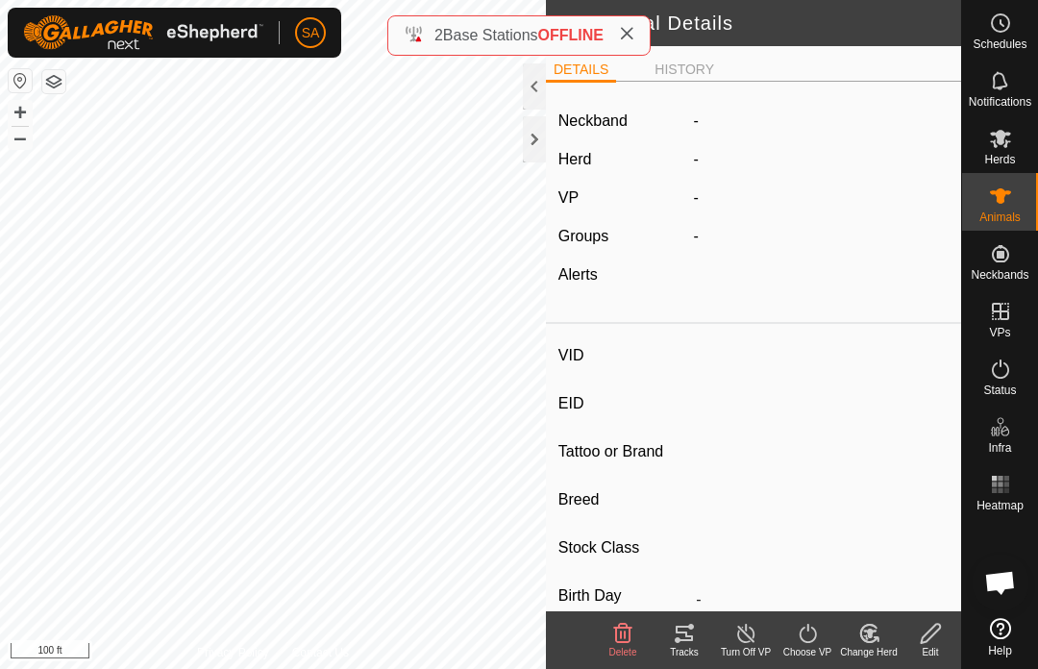
type input "04/2023"
type input "2 years 6 months"
type input "Pregnant"
type input "0 kg"
type input "-"
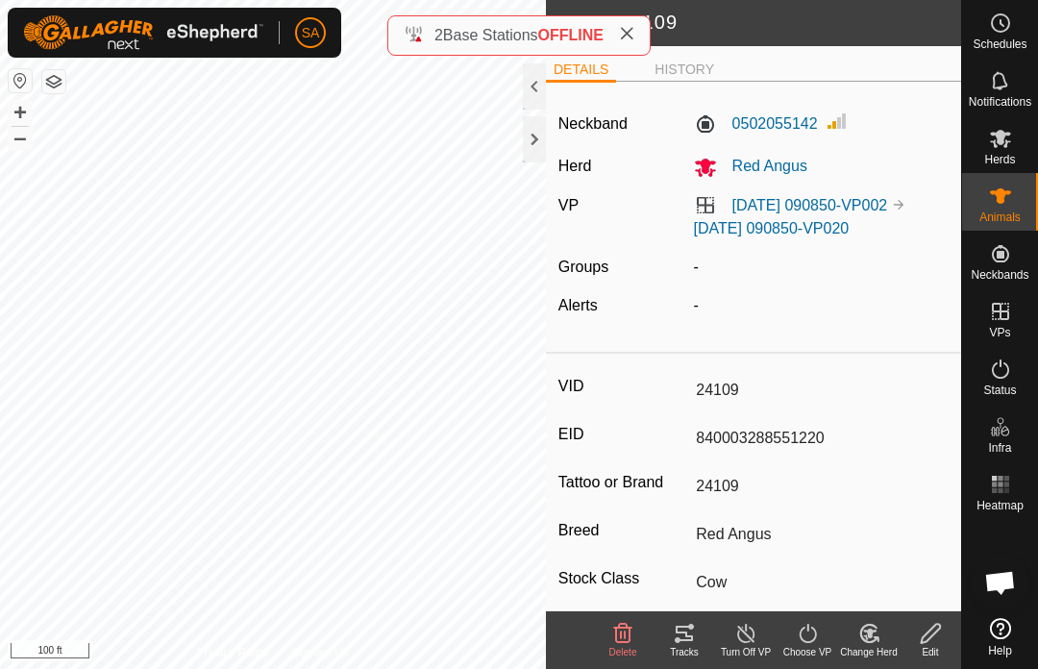
click at [936, 637] on icon at bounding box center [931, 633] width 24 height 23
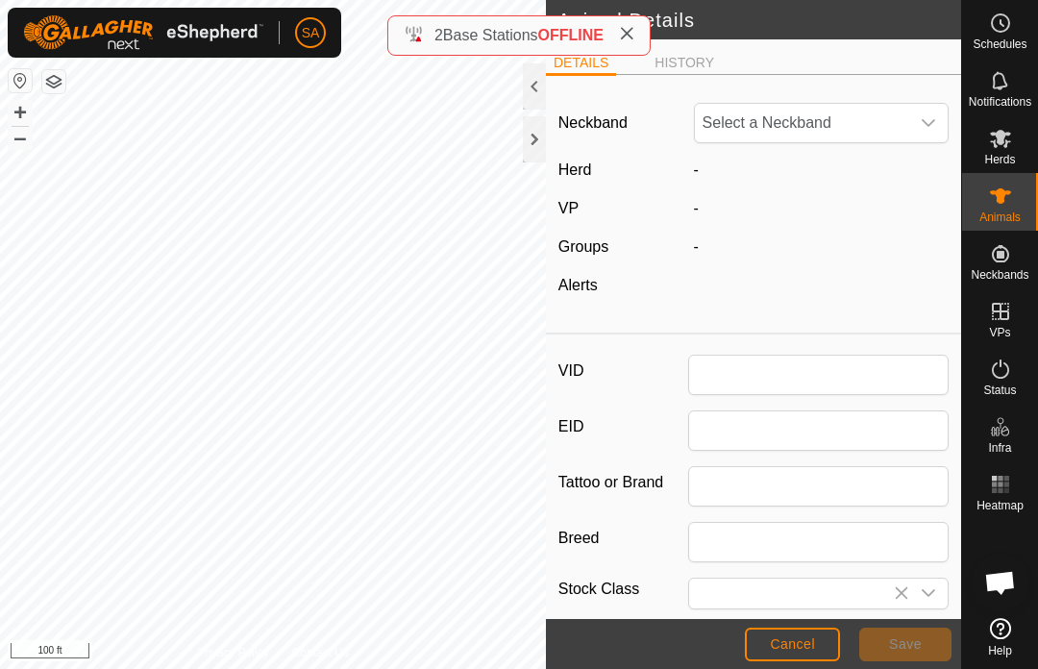
type input "24109"
type input "840003288551220"
type input "24109"
type input "Red Angus"
type input "Cow"
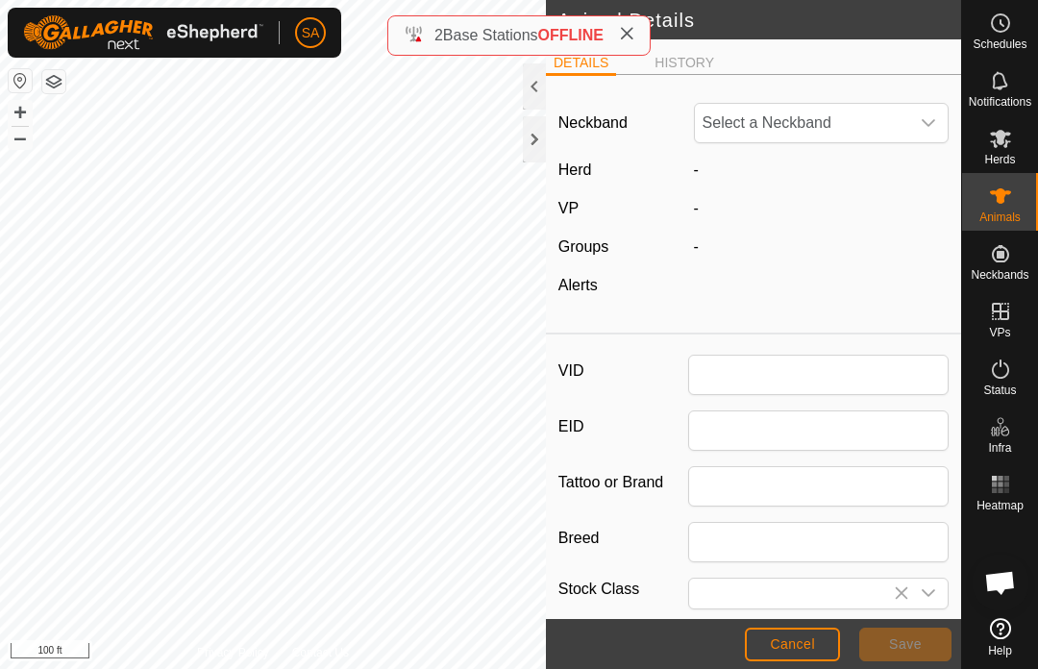
type input "04/2023"
type input "2 years 6 months"
type input "0"
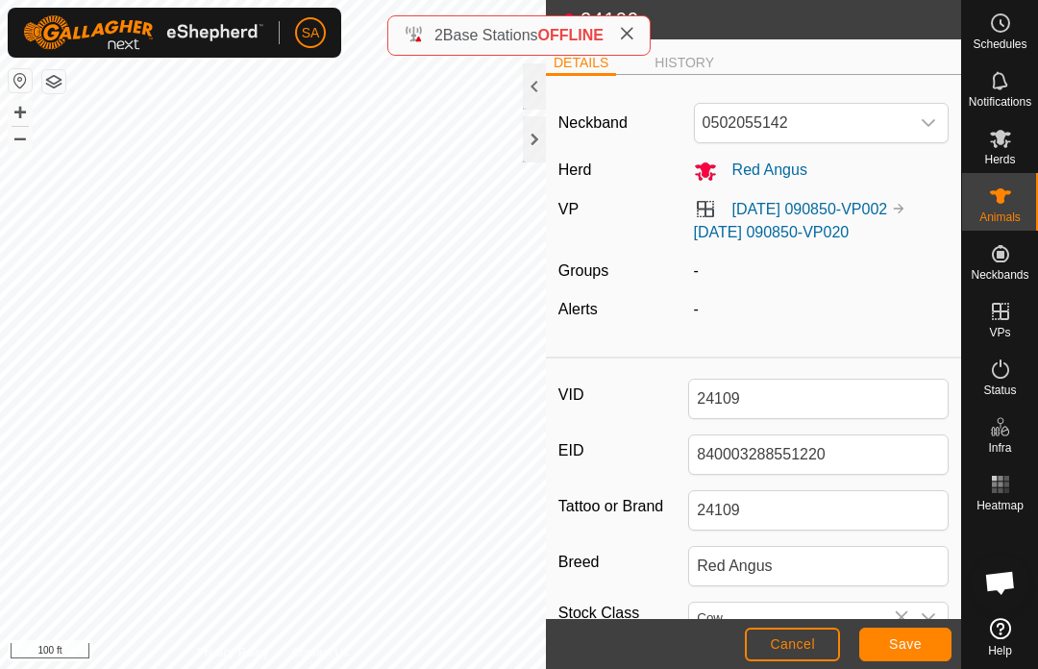
click at [926, 125] on icon "dropdown trigger" at bounding box center [928, 123] width 13 height 8
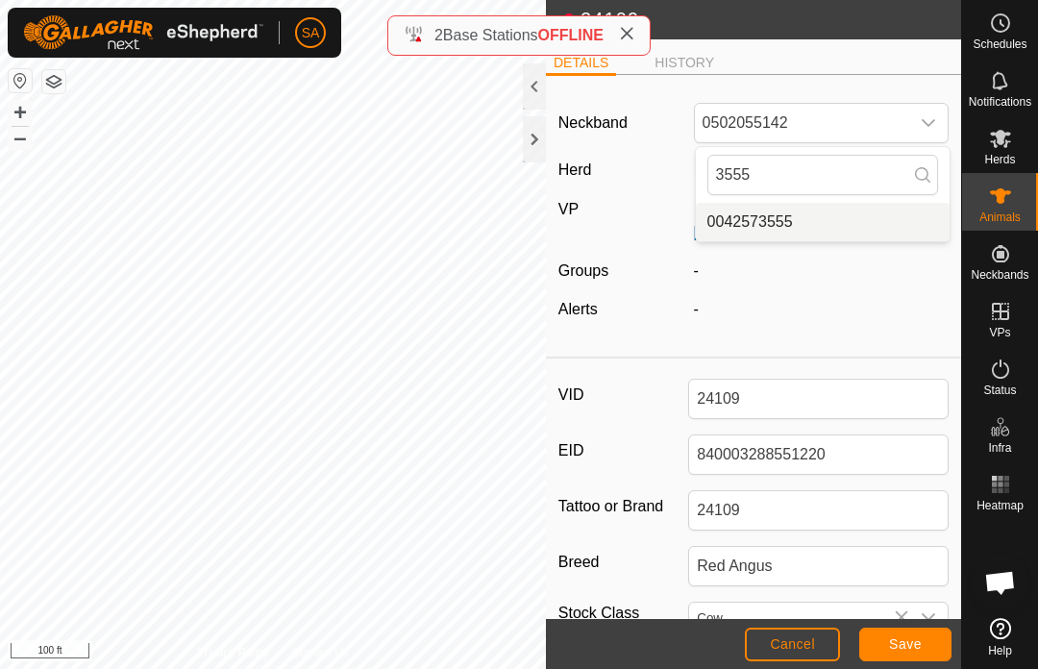
type input "3555"
click at [783, 219] on span "0042573555" at bounding box center [750, 221] width 86 height 23
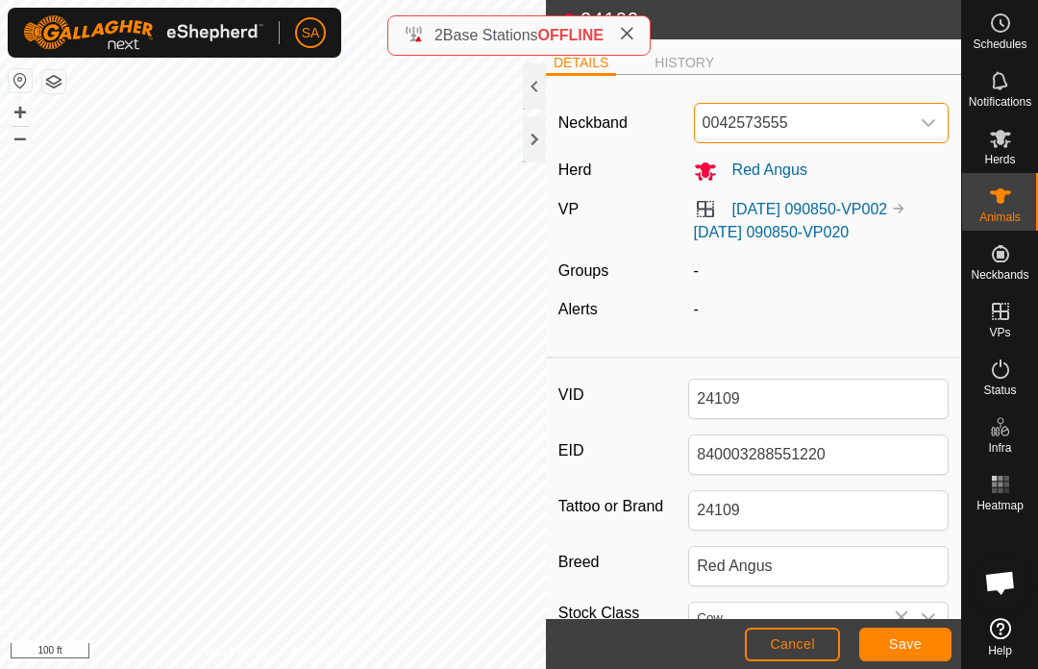
click at [916, 633] on button "Save" at bounding box center [905, 644] width 92 height 34
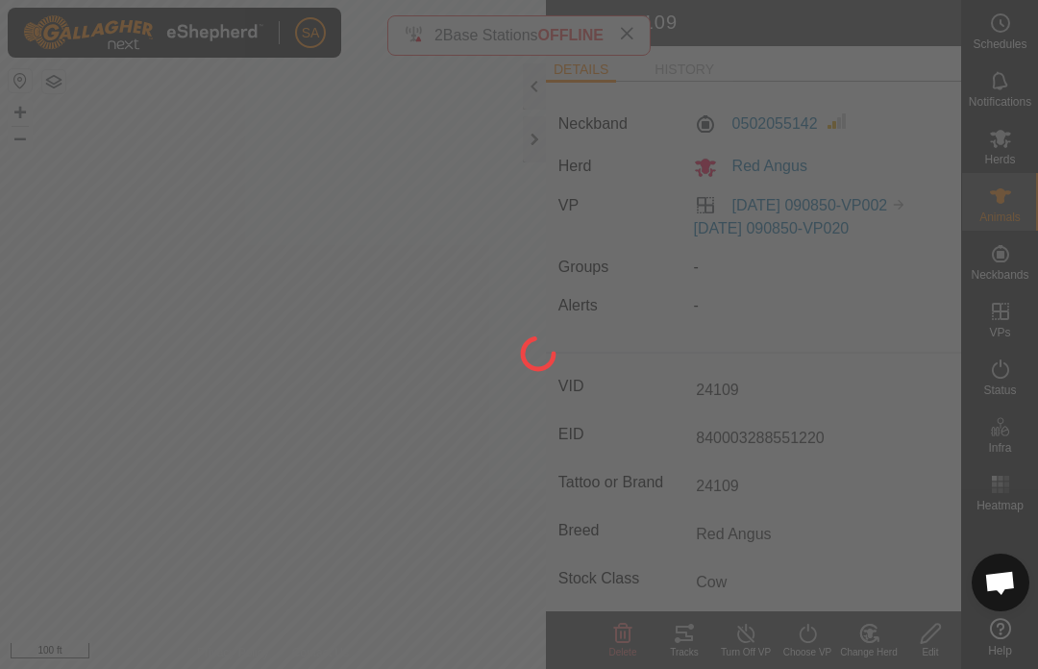
type input "0 kg"
type input "-"
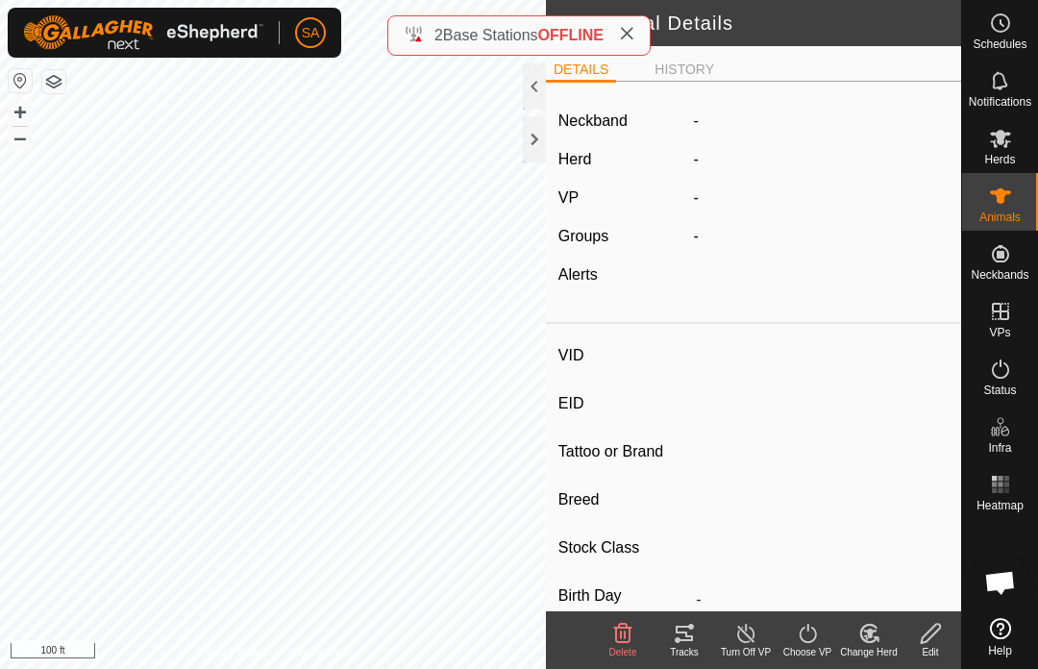
type input "24014"
type input "840003288551125"
type input "24014"
type input "Angus"
type input "-"
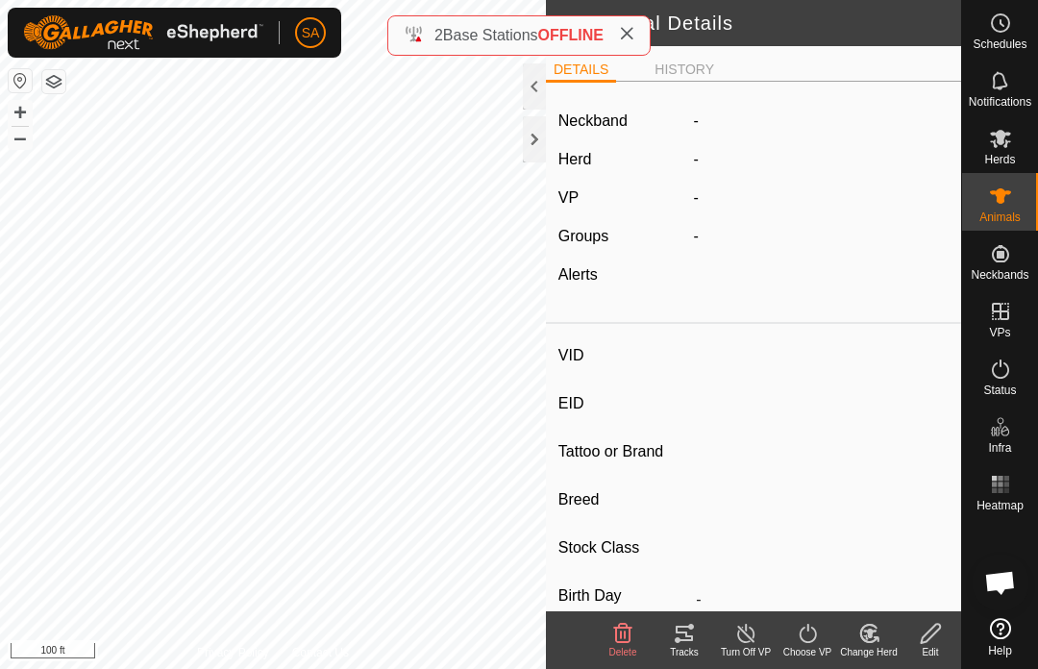
type input "0 kg"
type input "-"
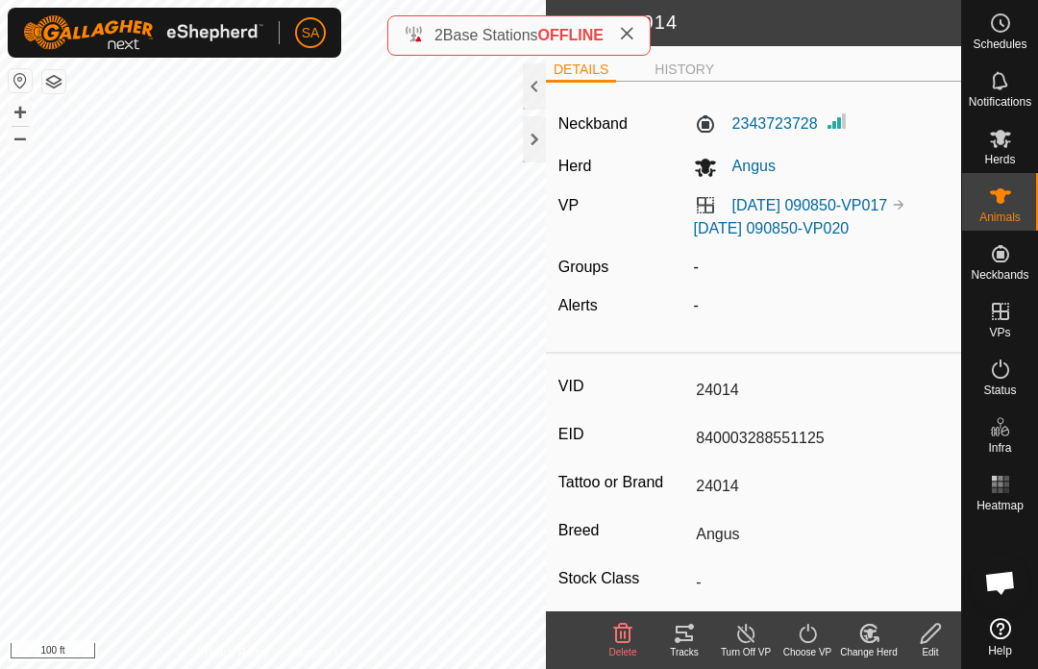
click at [631, 44] on span at bounding box center [626, 35] width 15 height 23
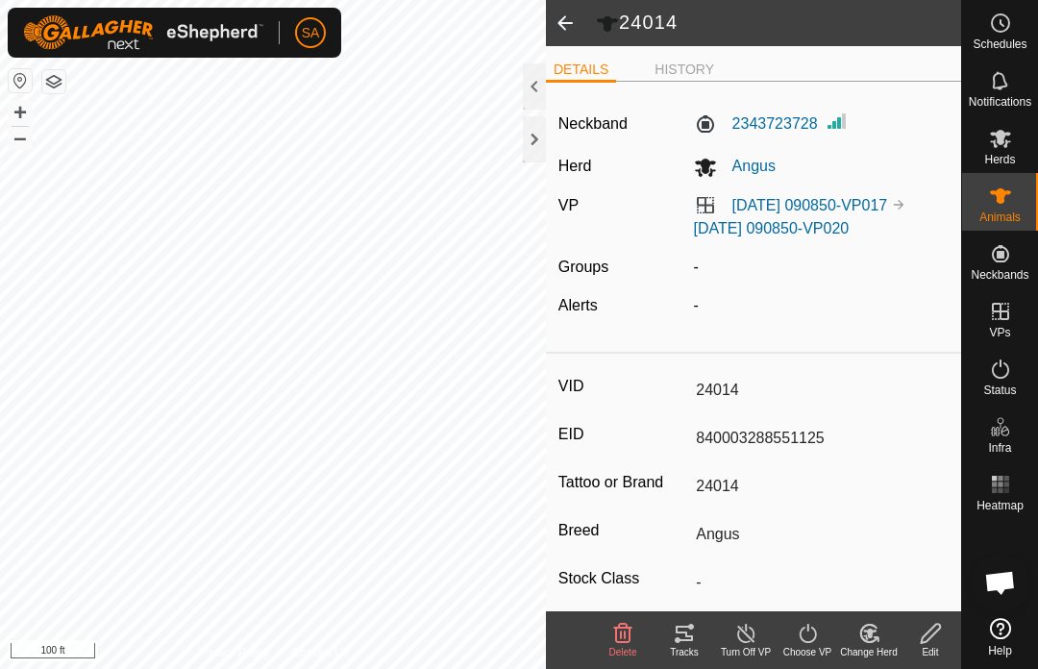
click at [534, 135] on div at bounding box center [534, 139] width 23 height 46
